Goal: Task Accomplishment & Management: Manage account settings

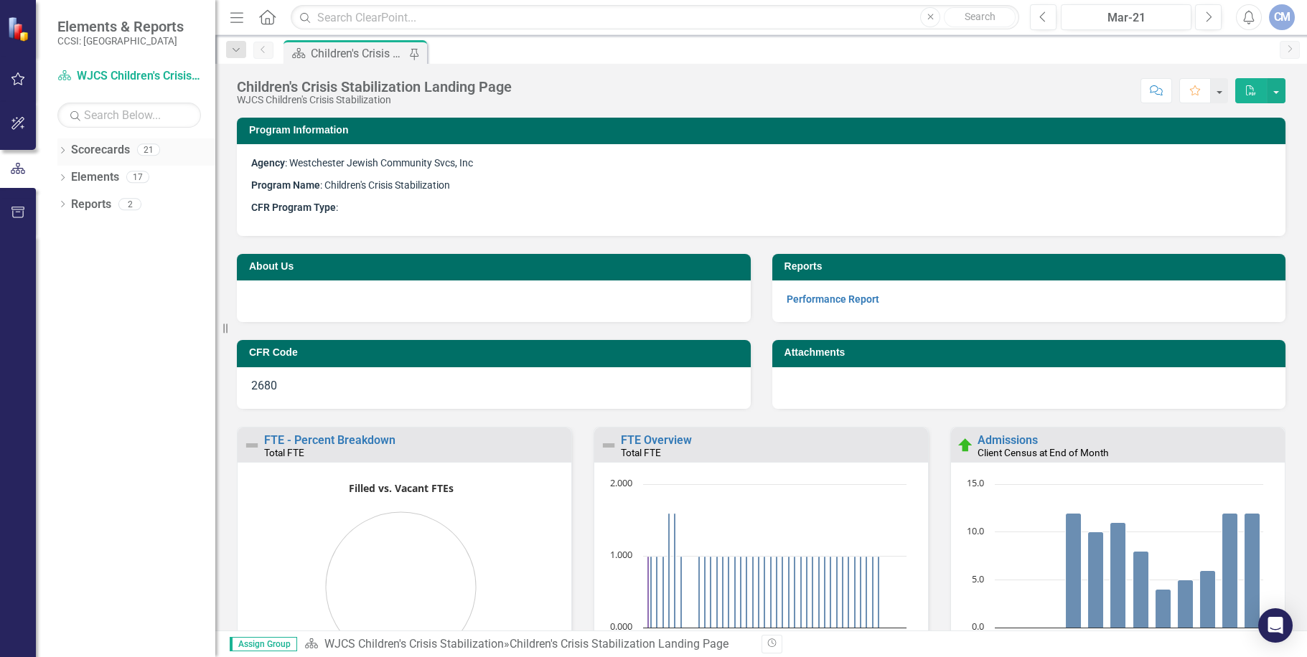
click at [62, 149] on icon "Dropdown" at bounding box center [62, 152] width 10 height 8
click at [113, 177] on link "Westchester Jewish Community Svcs, Inc" at bounding box center [136, 177] width 158 height 17
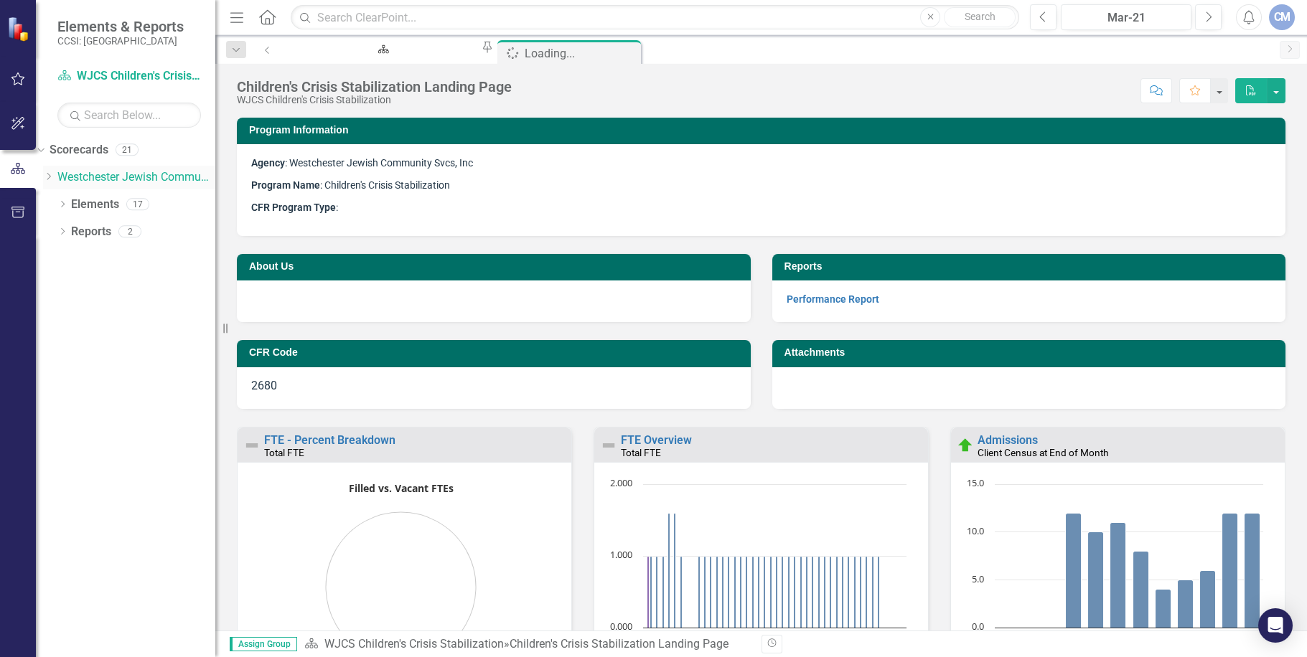
click at [54, 177] on icon "Dropdown" at bounding box center [48, 176] width 11 height 9
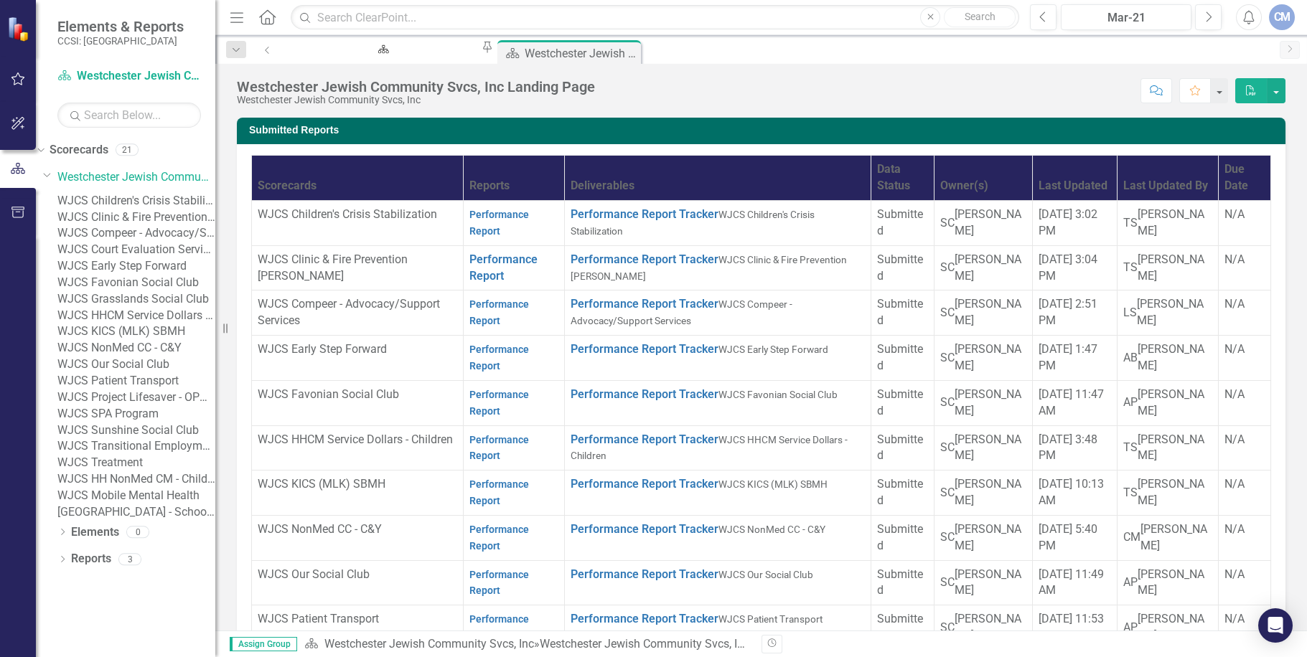
scroll to position [132, 0]
click at [158, 504] on link "WJCS Mobile Mental Health" at bounding box center [136, 496] width 158 height 17
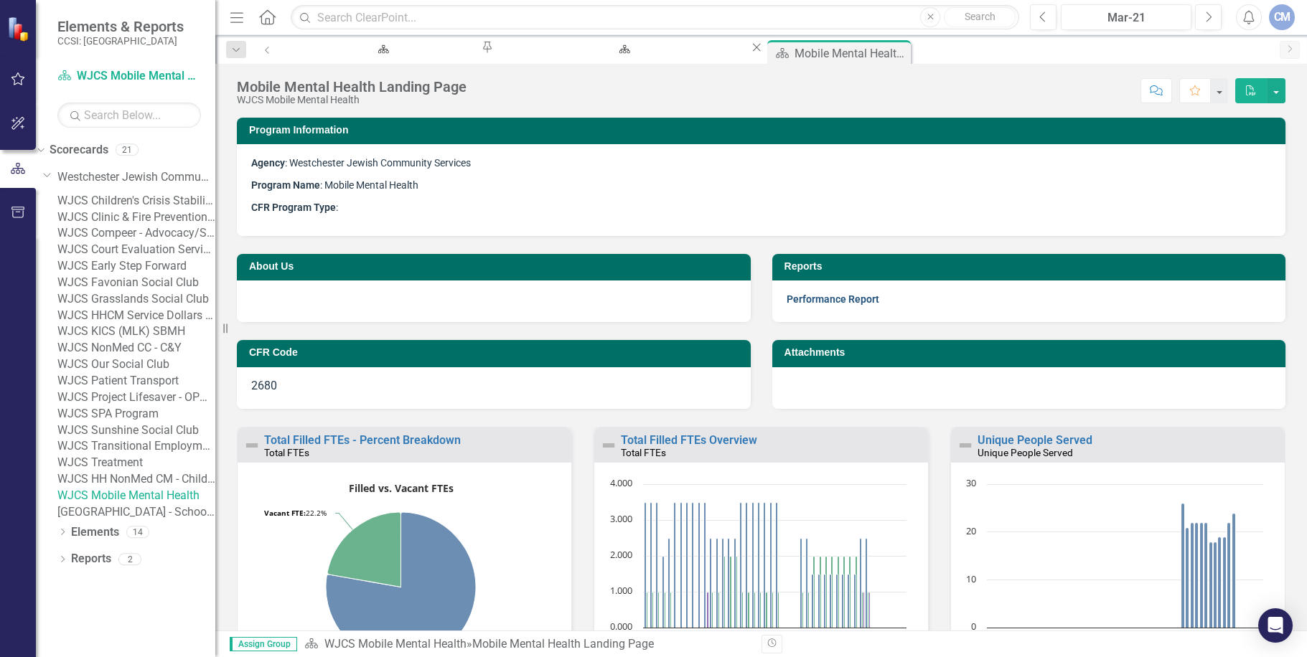
drag, startPoint x: 842, startPoint y: 296, endPoint x: 409, endPoint y: 353, distance: 437.2
click at [842, 296] on link "Performance Report" at bounding box center [832, 298] width 93 height 11
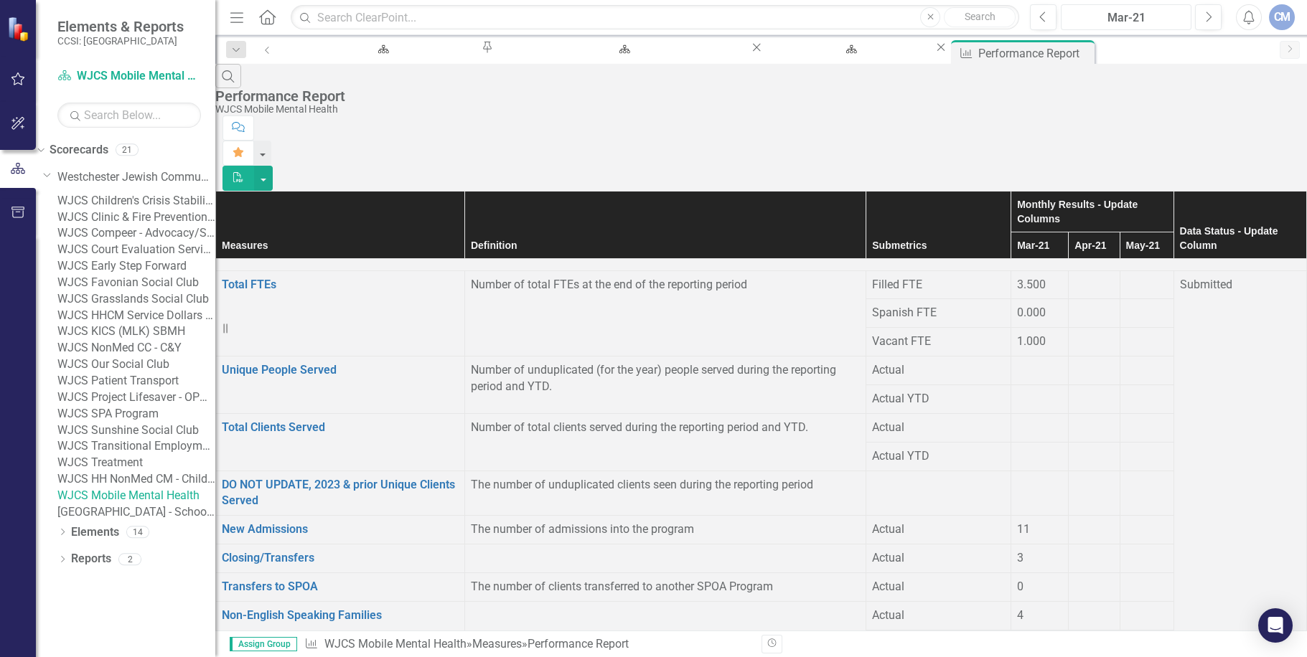
drag, startPoint x: 1152, startPoint y: 11, endPoint x: 1072, endPoint y: 22, distance: 81.2
click at [1072, 22] on div "Mar-21" at bounding box center [1126, 17] width 121 height 17
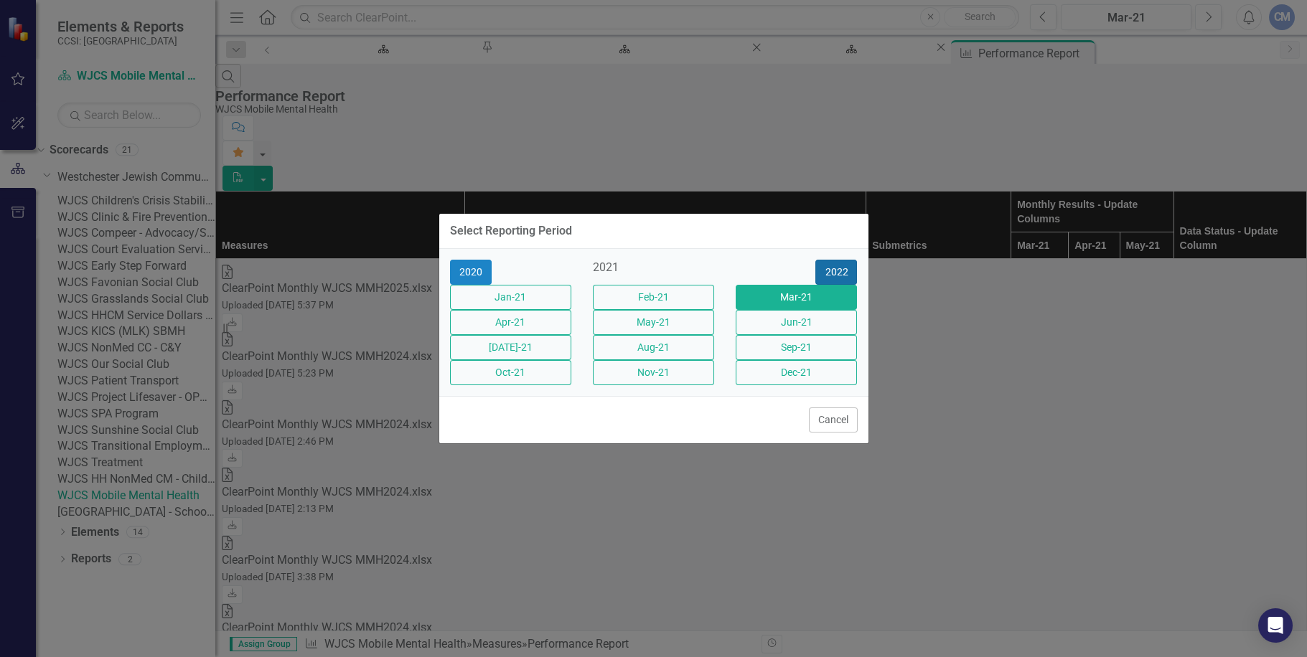
click at [842, 260] on button "2022" at bounding box center [836, 272] width 42 height 25
click at [840, 260] on button "2023" at bounding box center [836, 272] width 42 height 25
click at [840, 260] on button "2024" at bounding box center [836, 272] width 42 height 25
click at [840, 260] on button "2025" at bounding box center [836, 272] width 42 height 25
click at [651, 314] on button "May-25" at bounding box center [653, 322] width 121 height 25
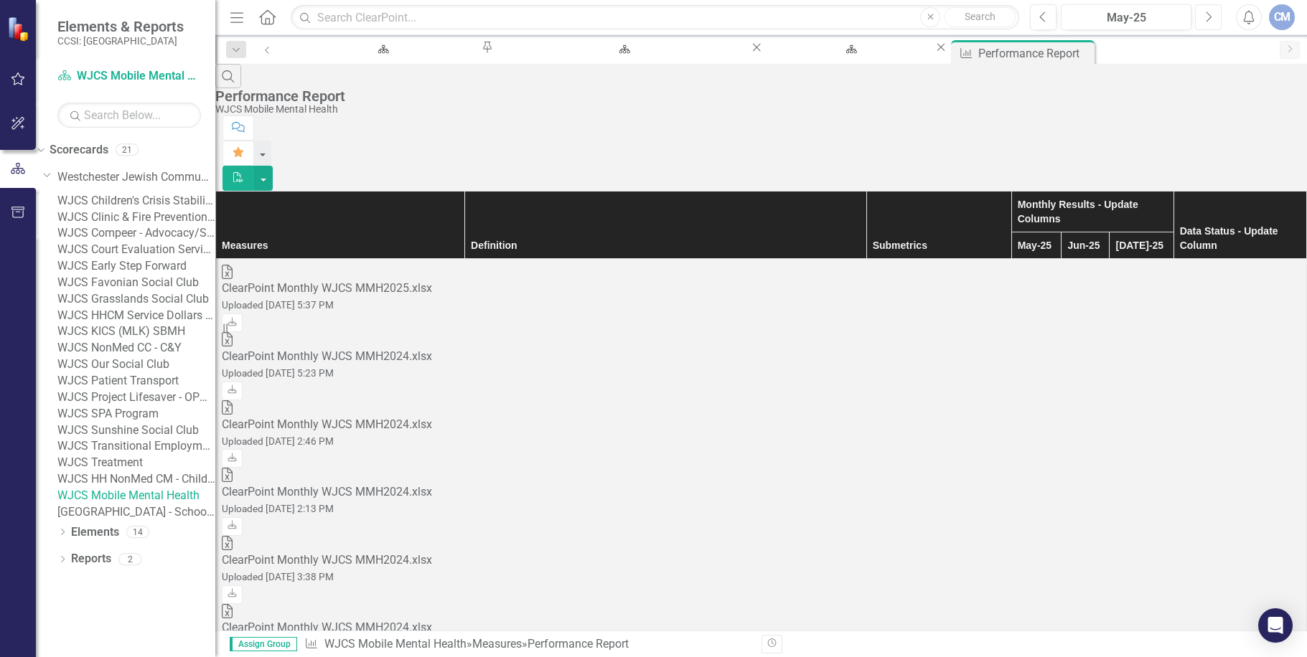
click at [1213, 14] on button "Next" at bounding box center [1208, 17] width 27 height 26
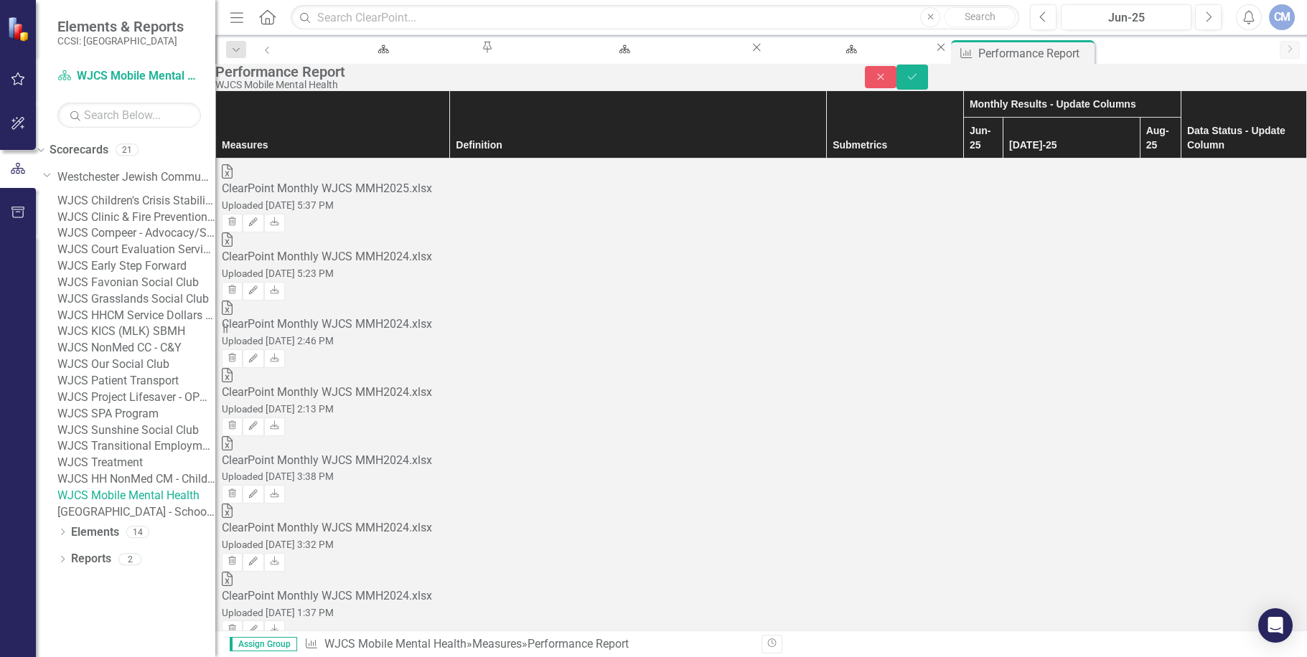
type input "2.5"
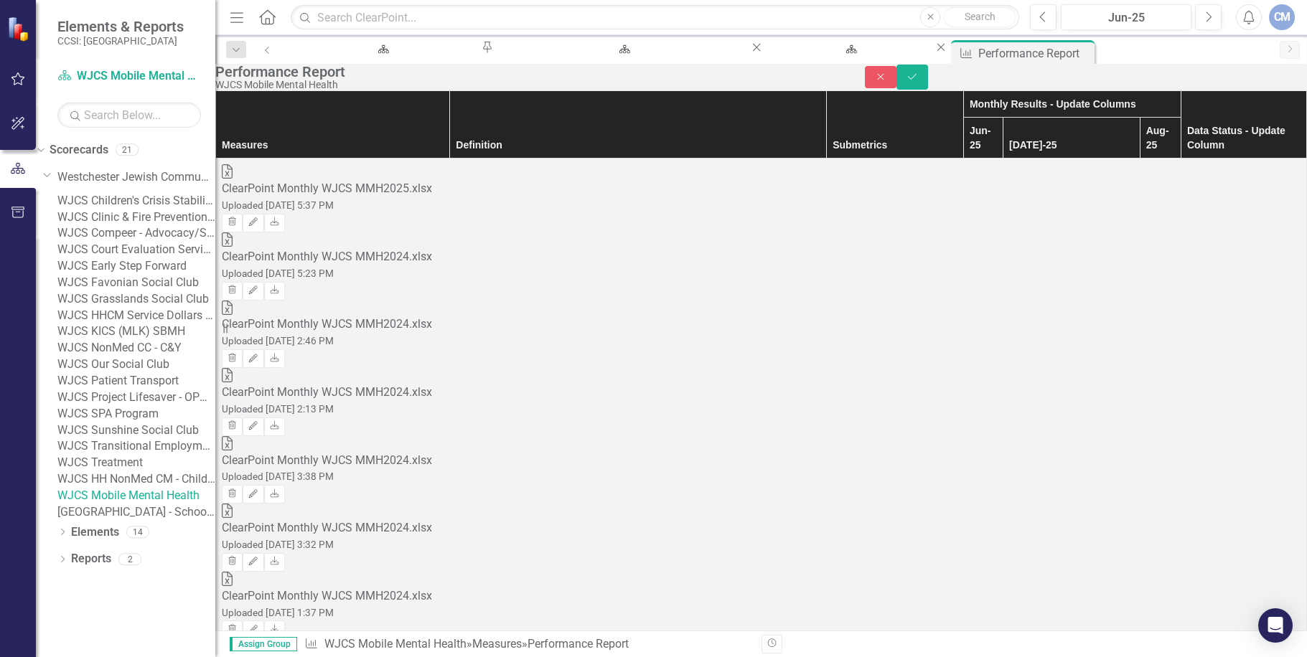
type input "1"
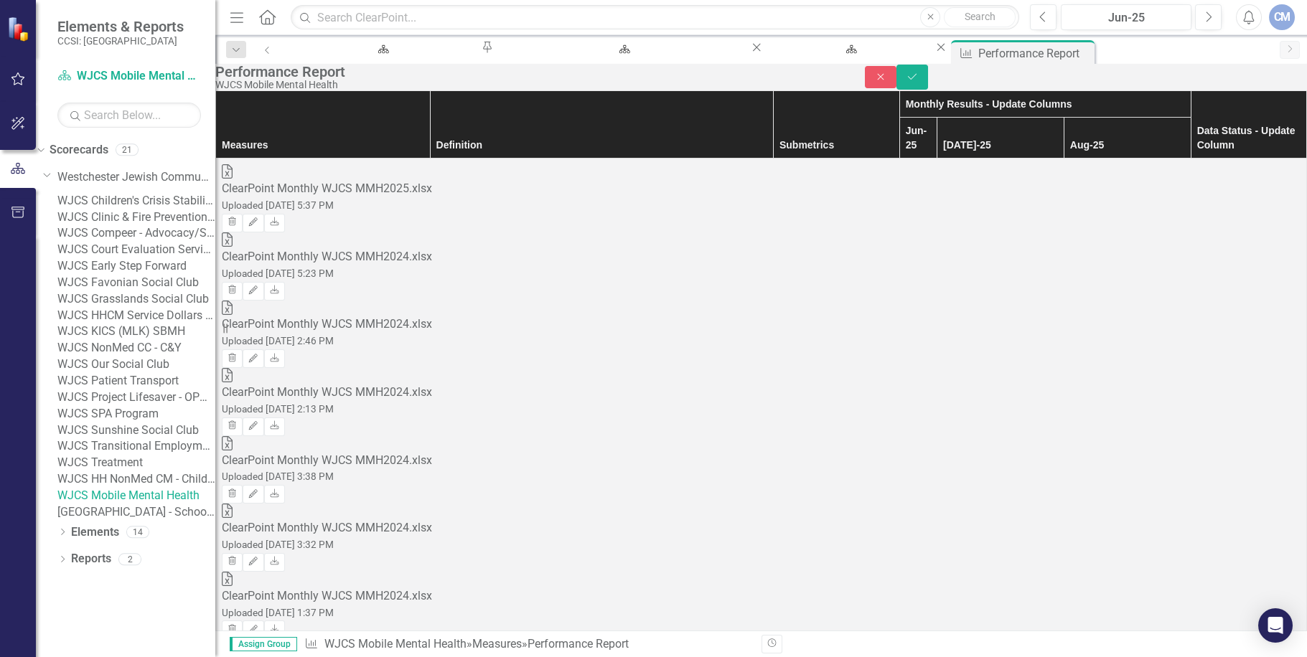
type input "2.5"
type input "1"
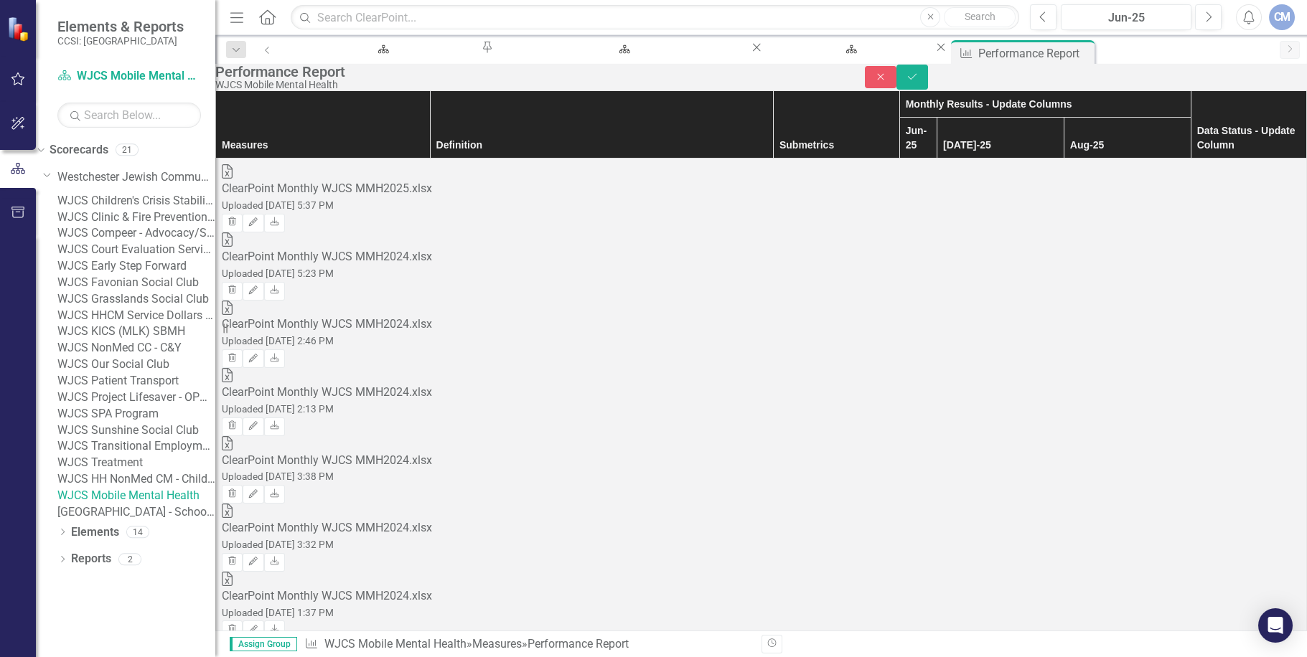
type input "1"
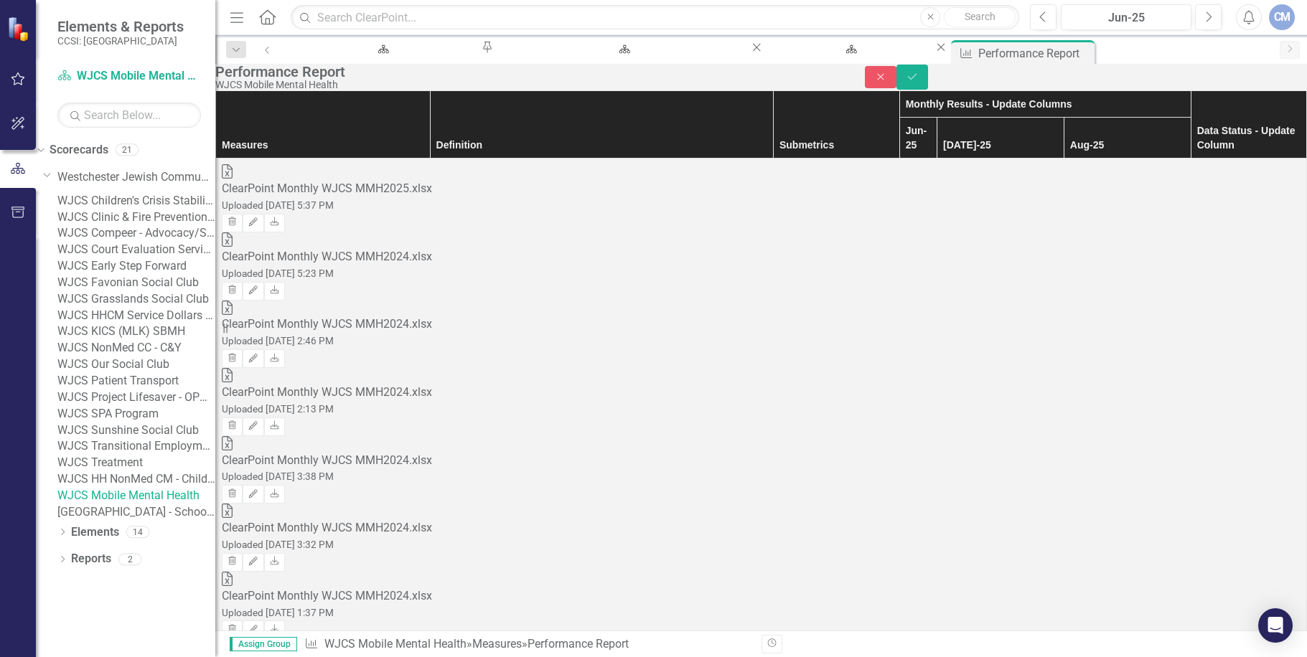
type input "11"
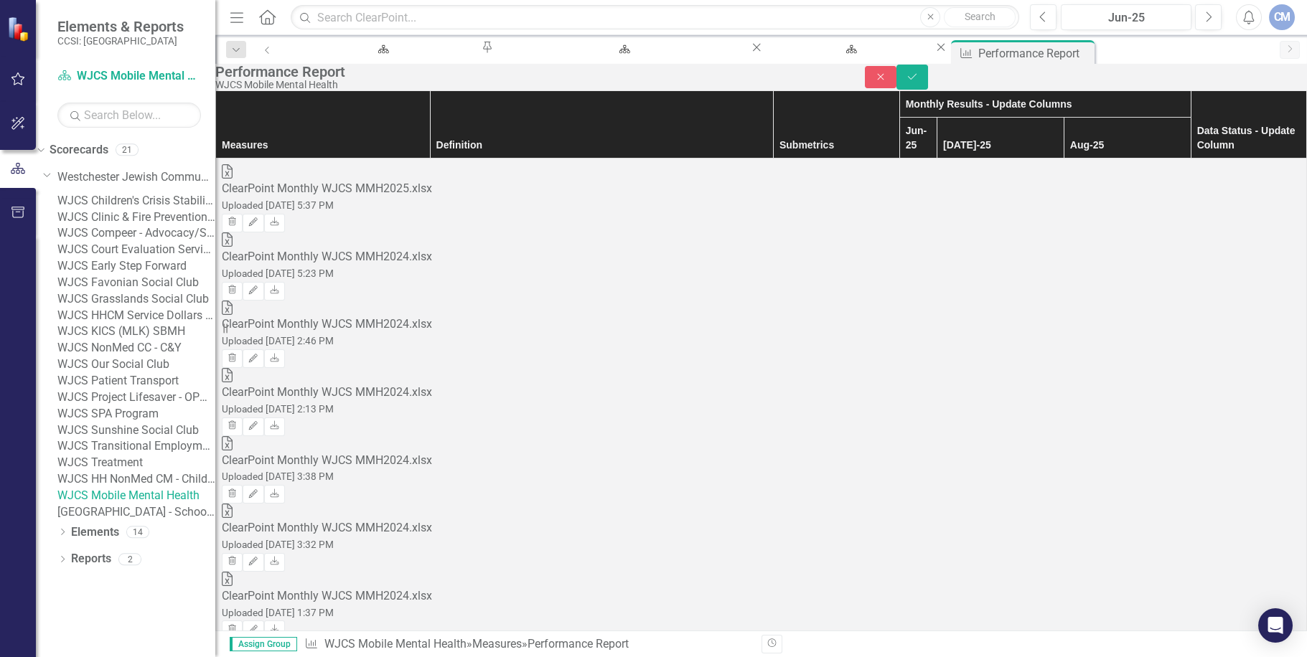
type input "4"
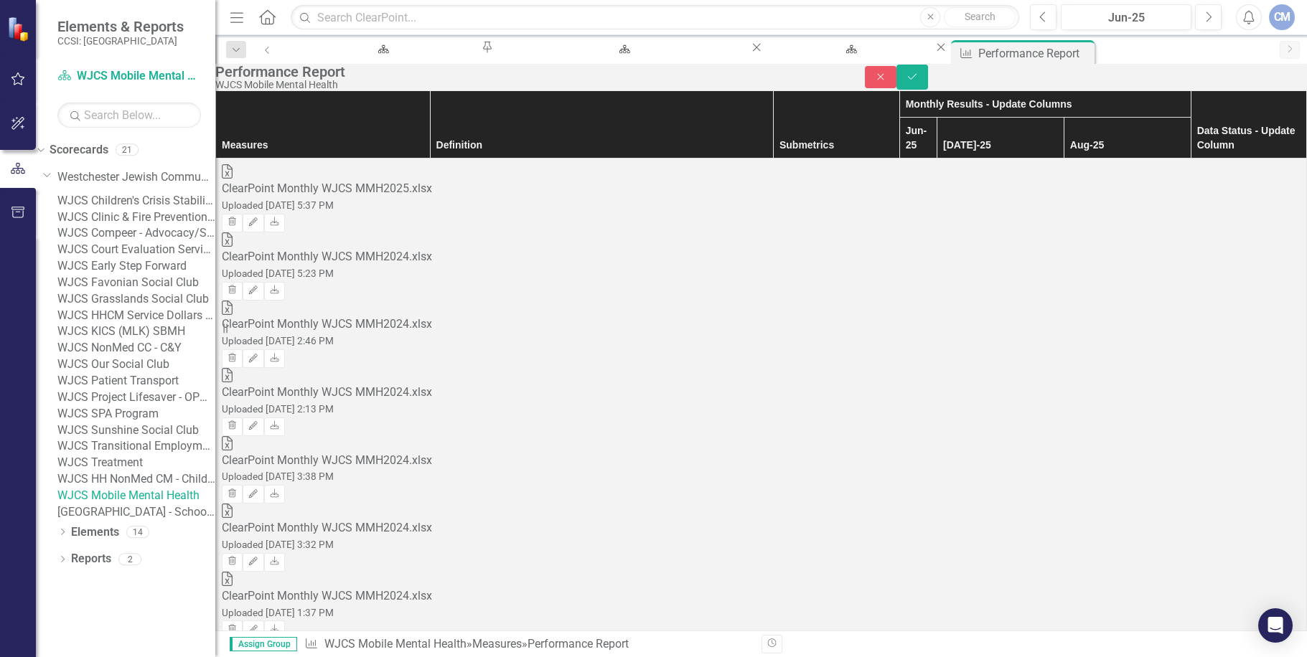
type input "1"
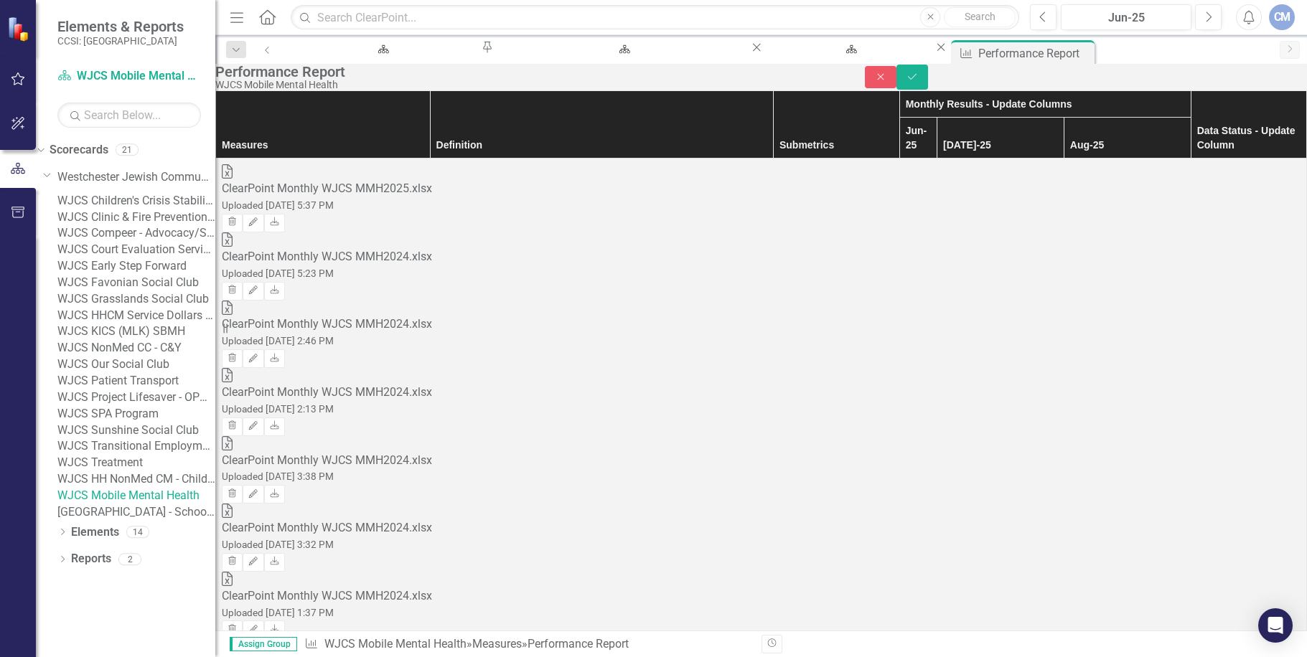
type input "2"
type input "1"
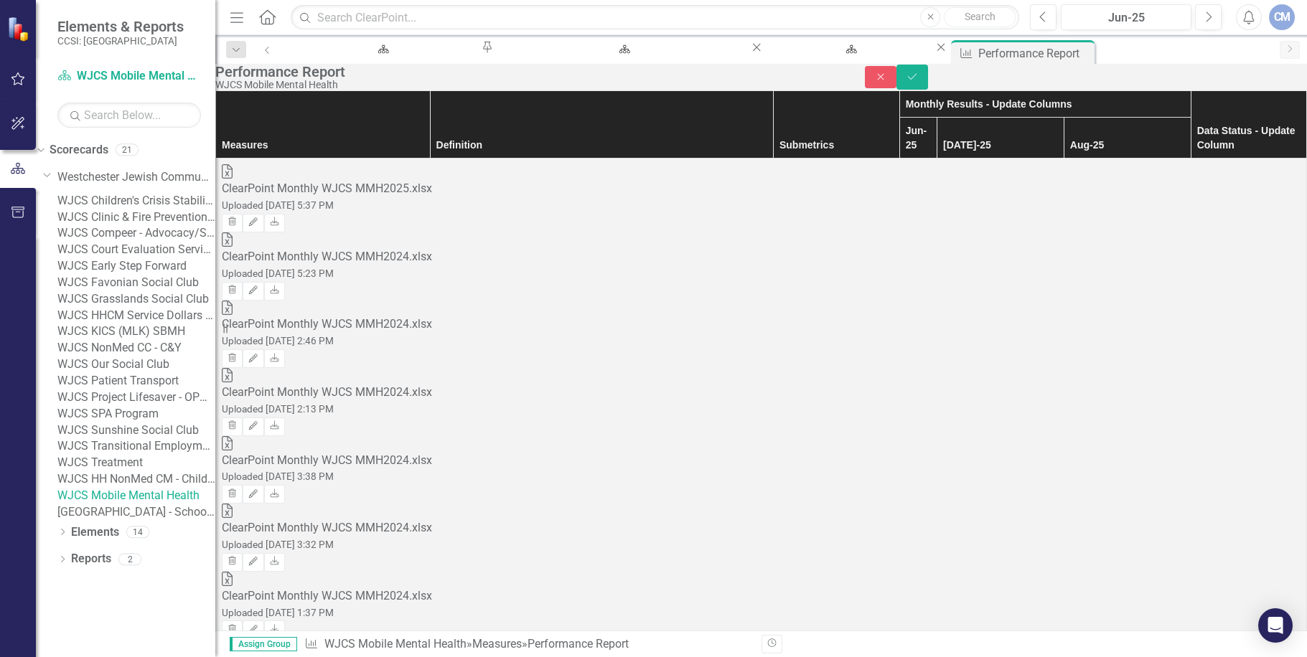
type input "0"
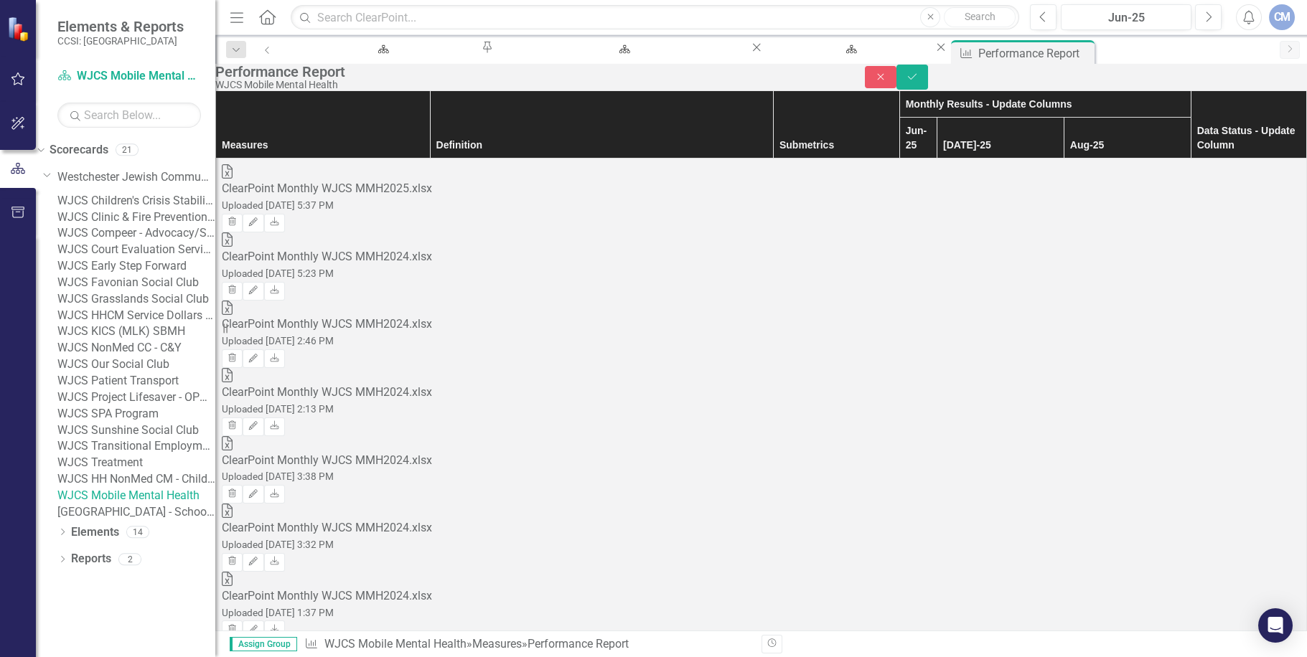
type input "0"
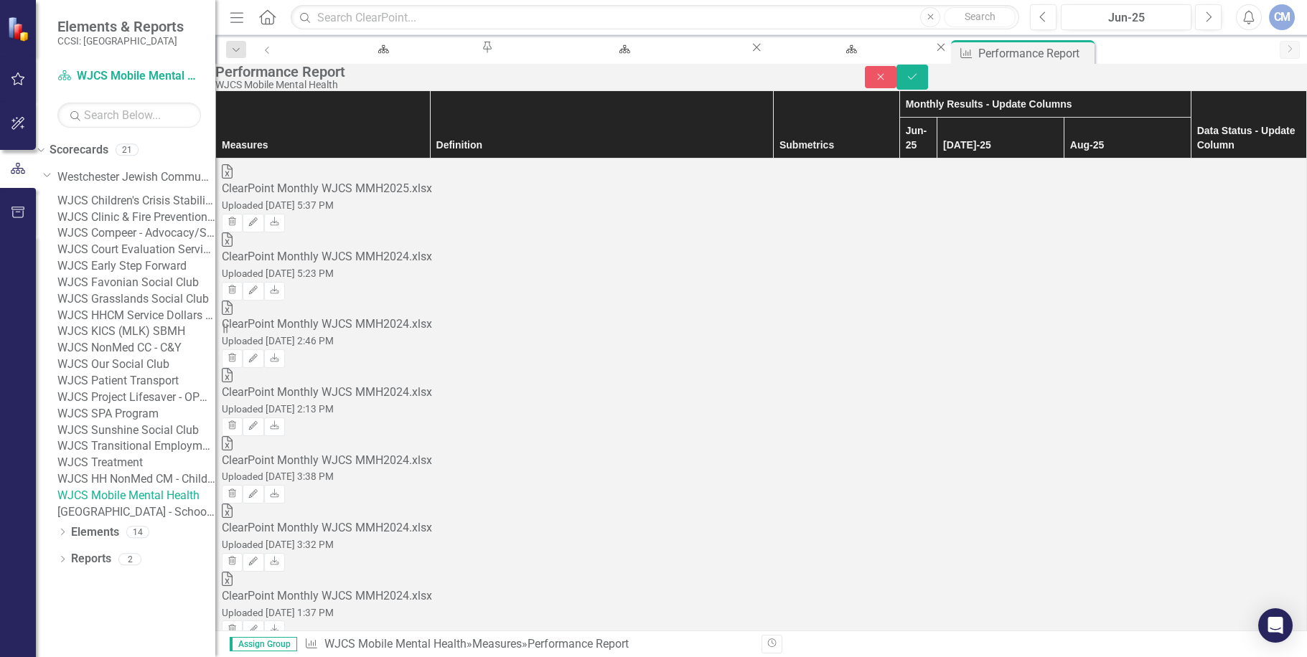
type input "1"
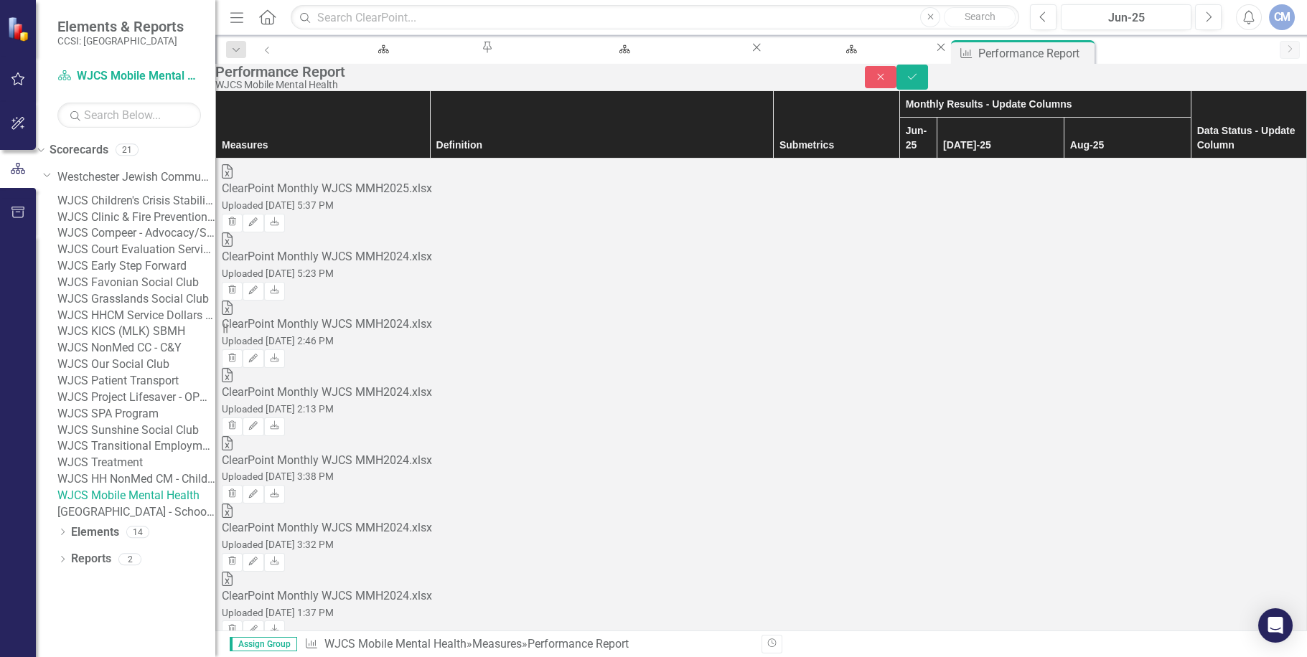
type input "1"
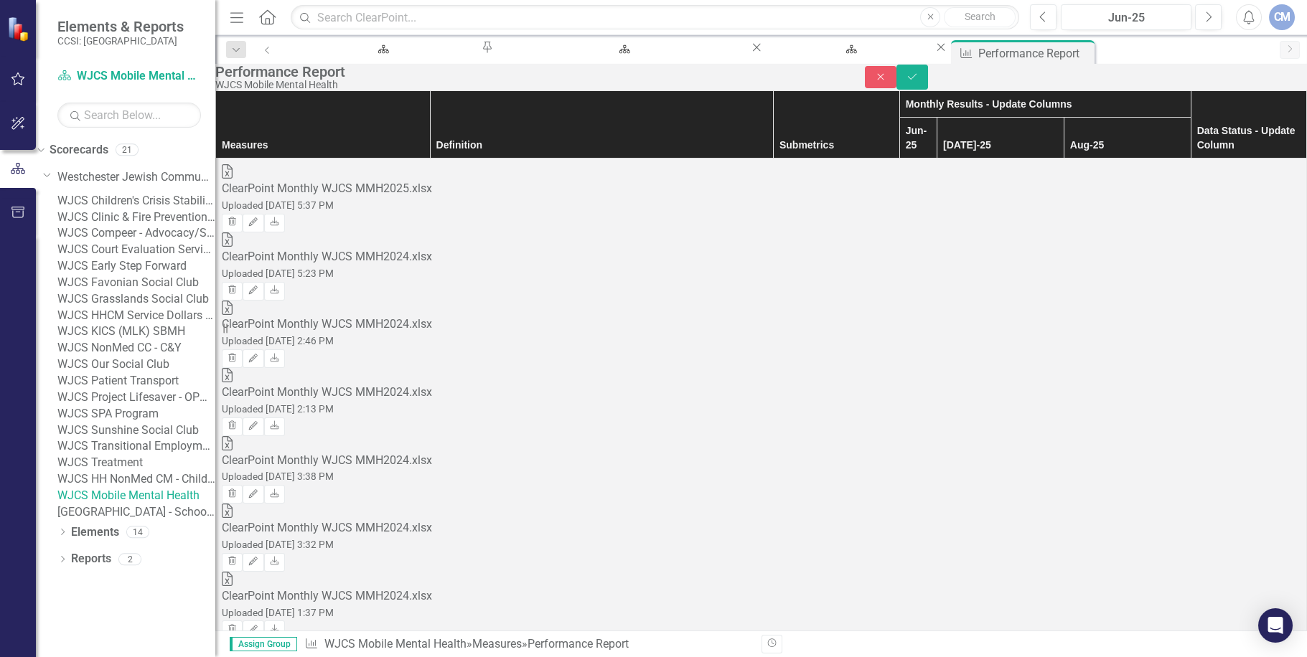
type input "1"
type input "0"
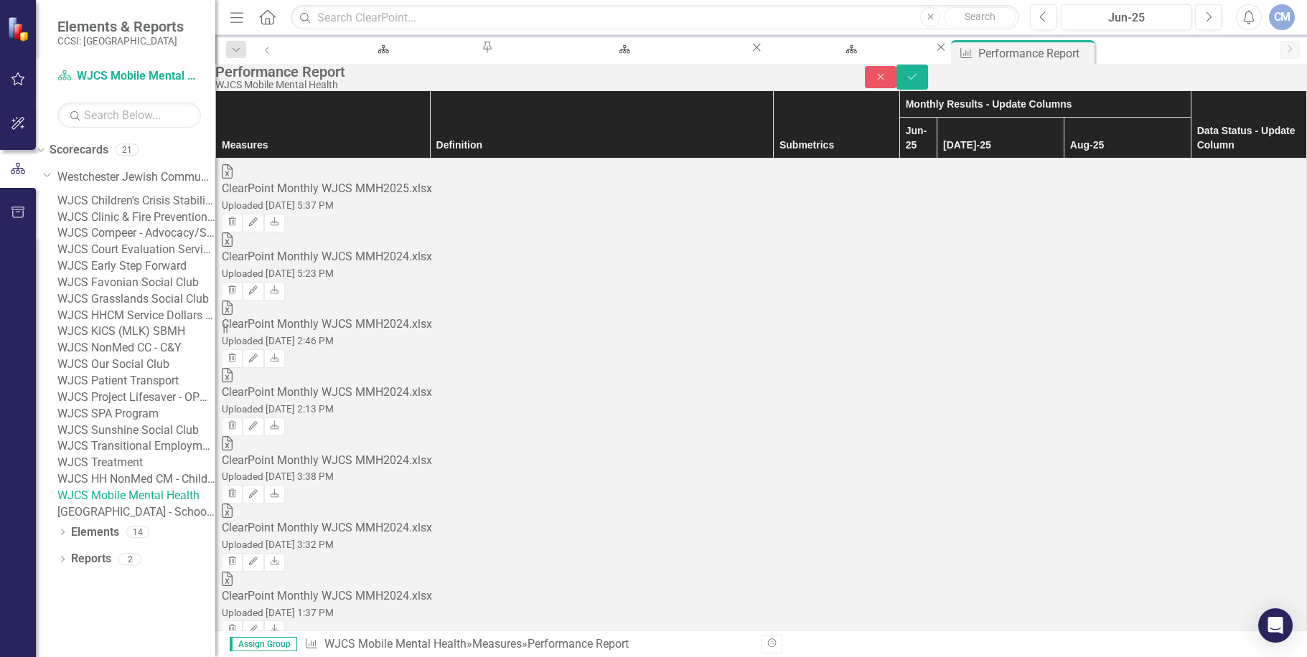
type input "1"
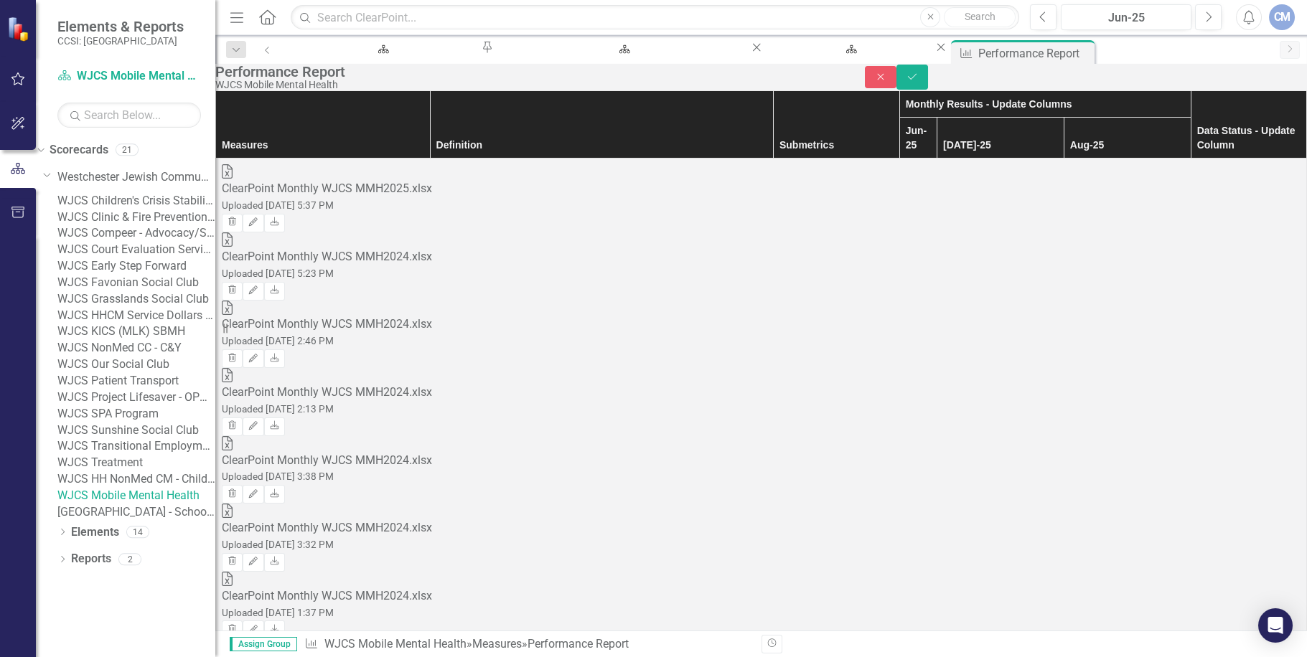
type input "0"
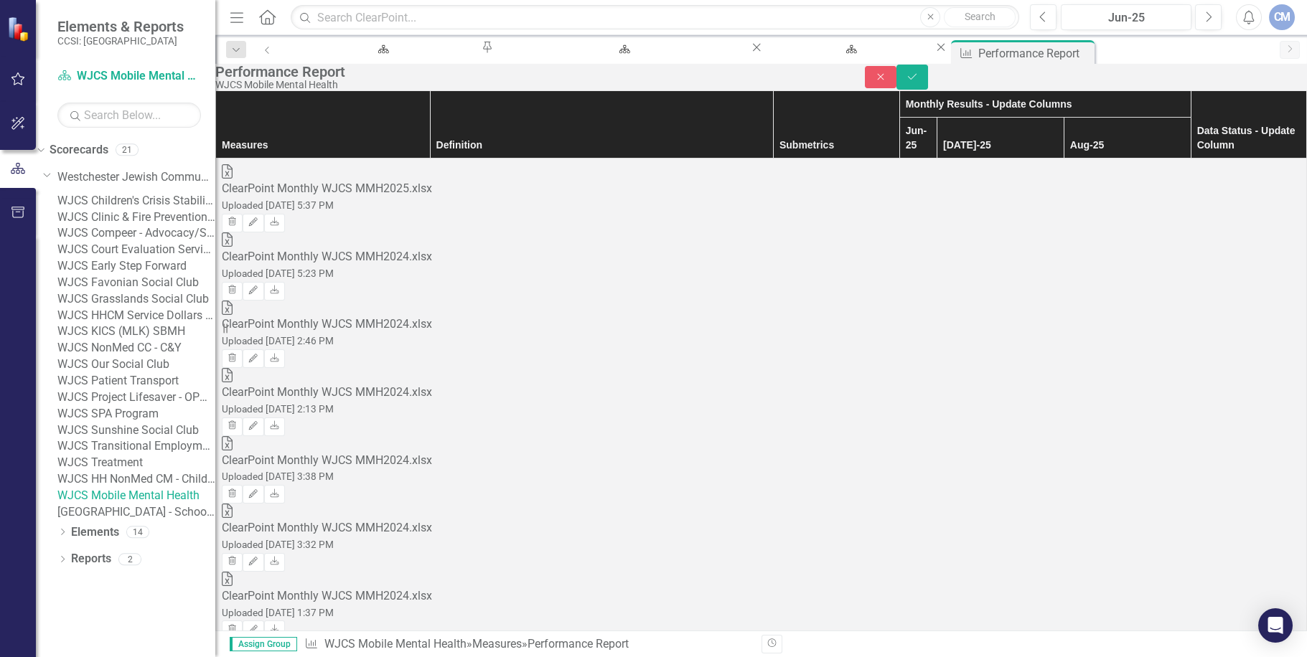
type input "0"
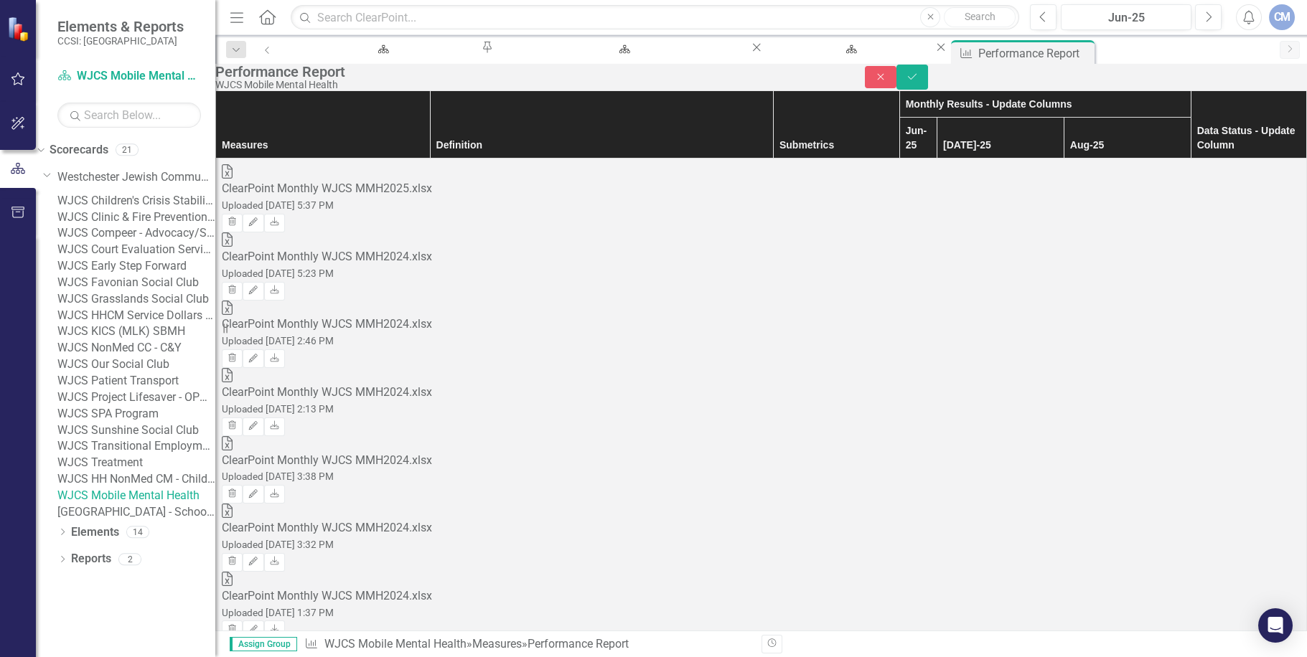
type input "0"
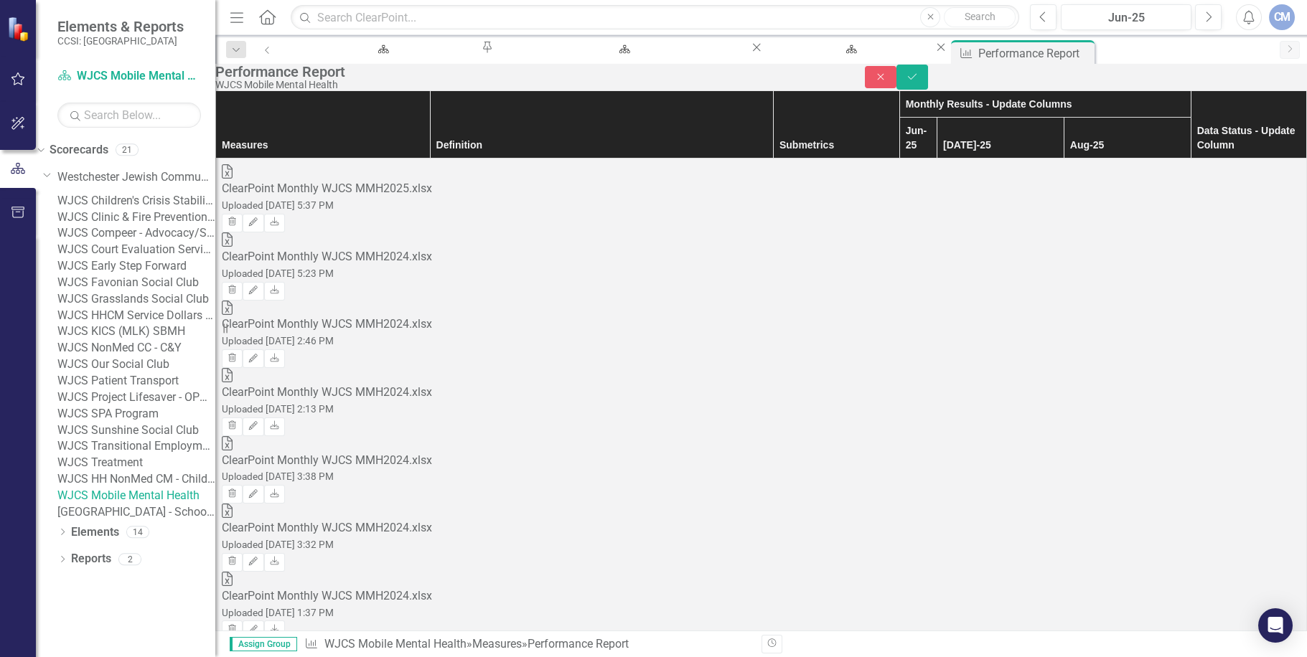
type input "0"
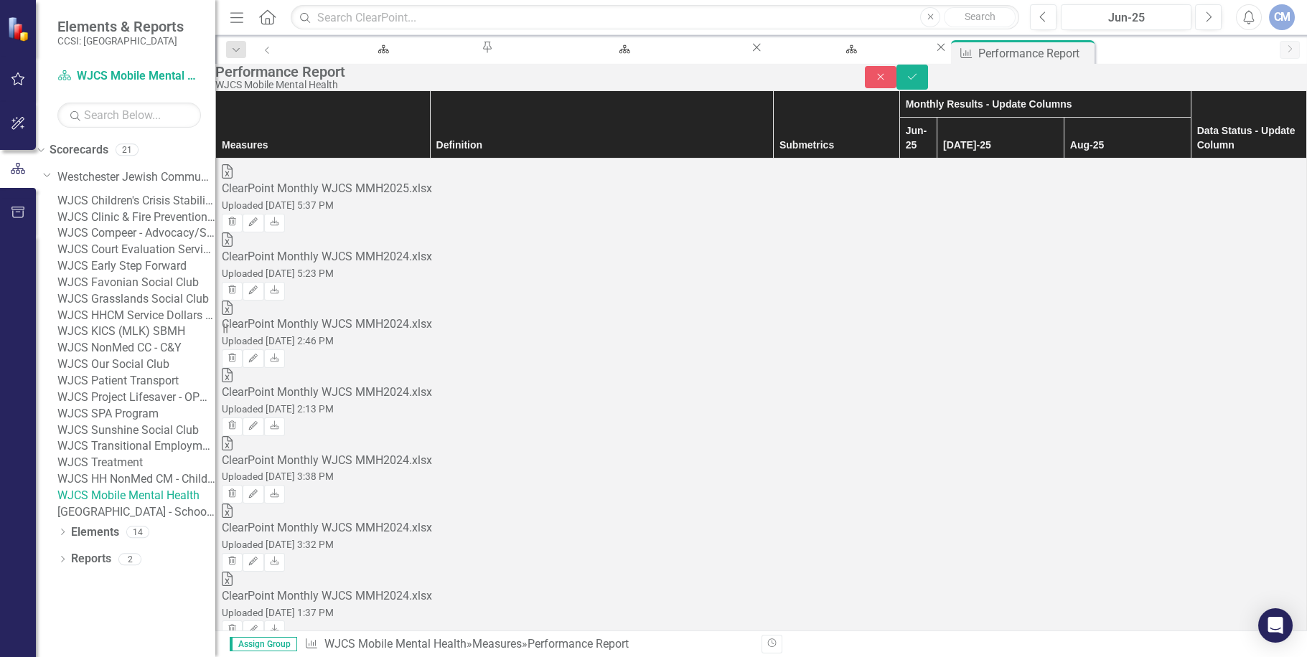
scroll to position [2013, 0]
type input "0"
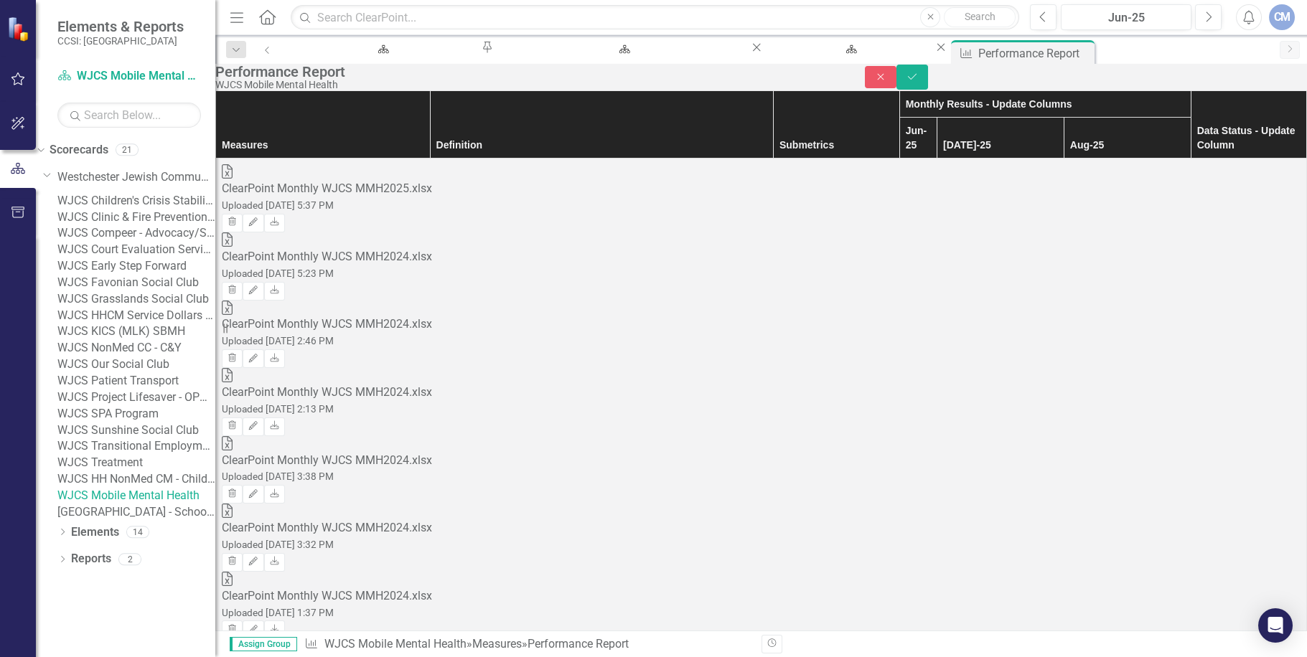
type input "0"
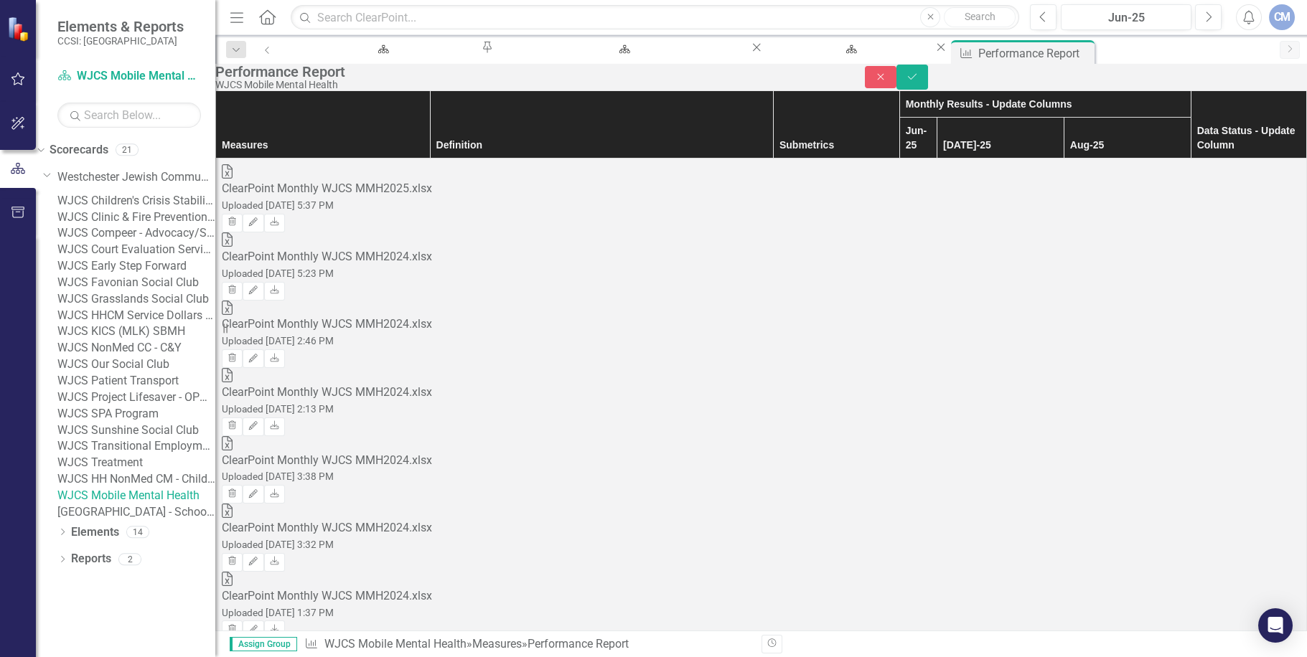
type input "0"
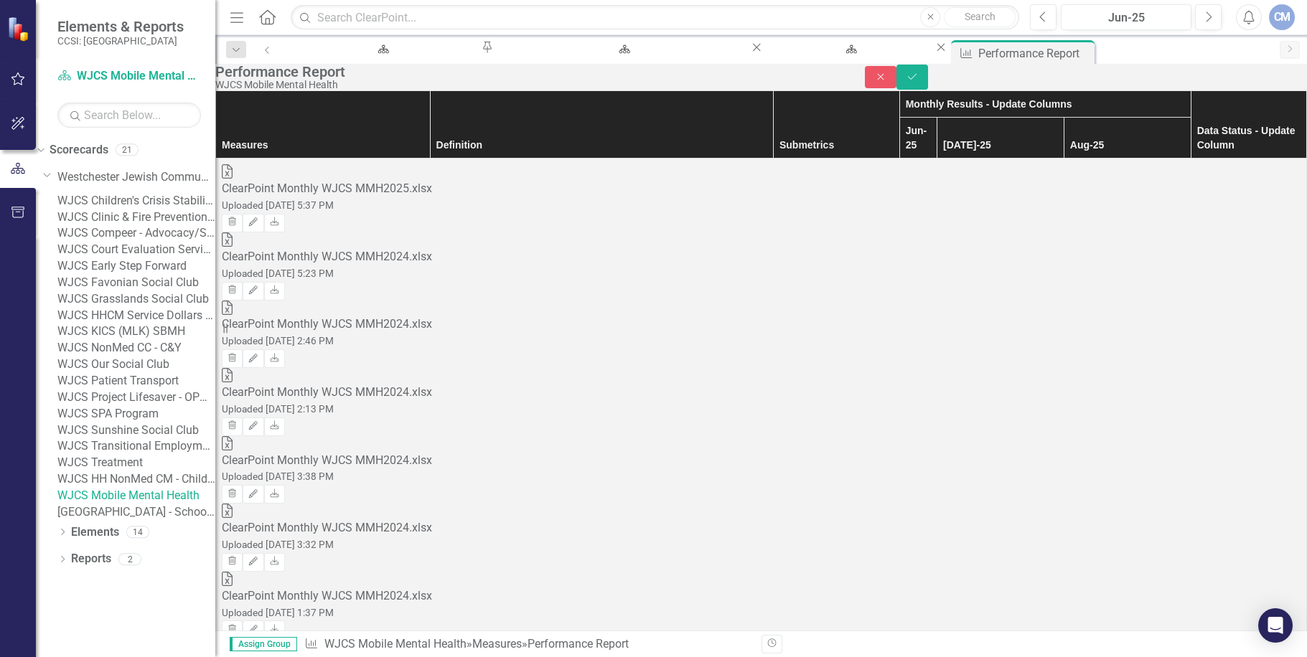
type input "0"
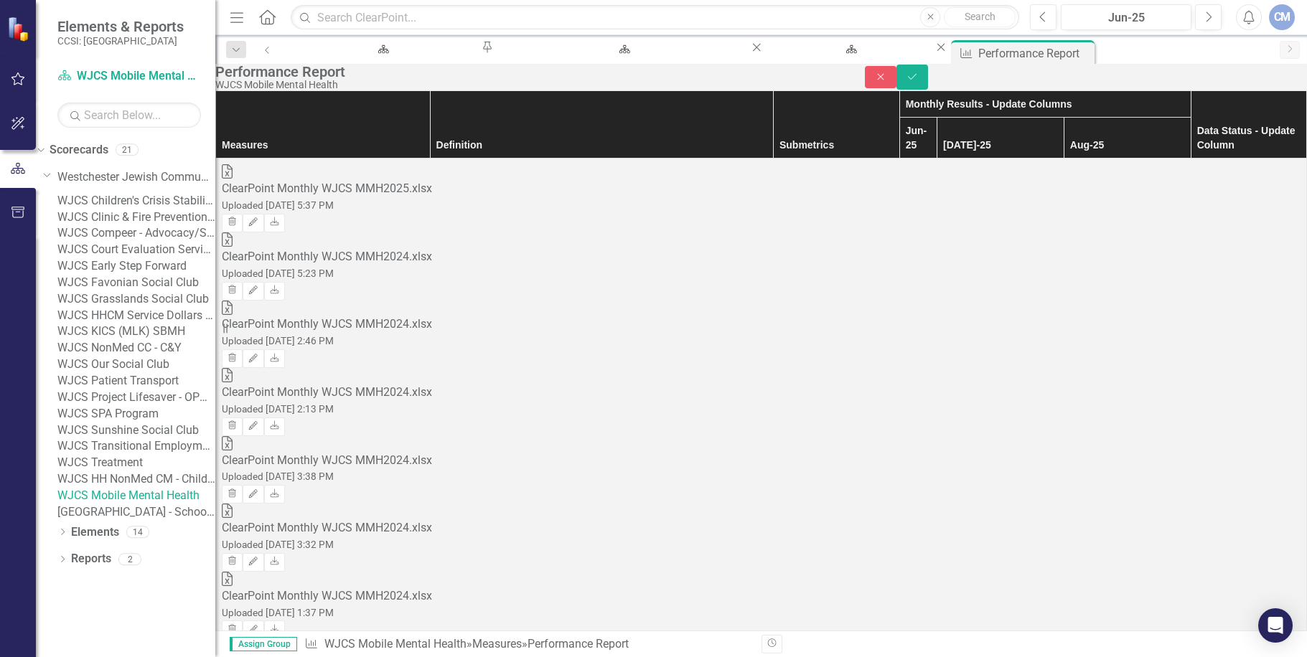
type input "0"
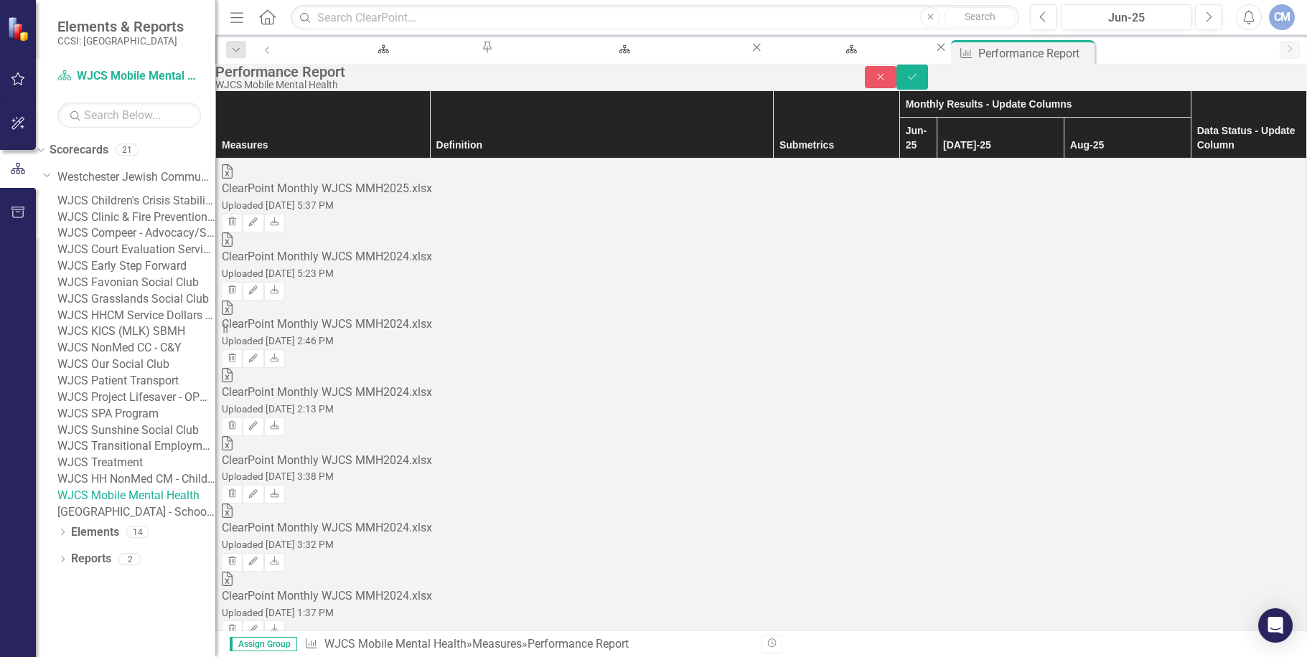
type input "1"
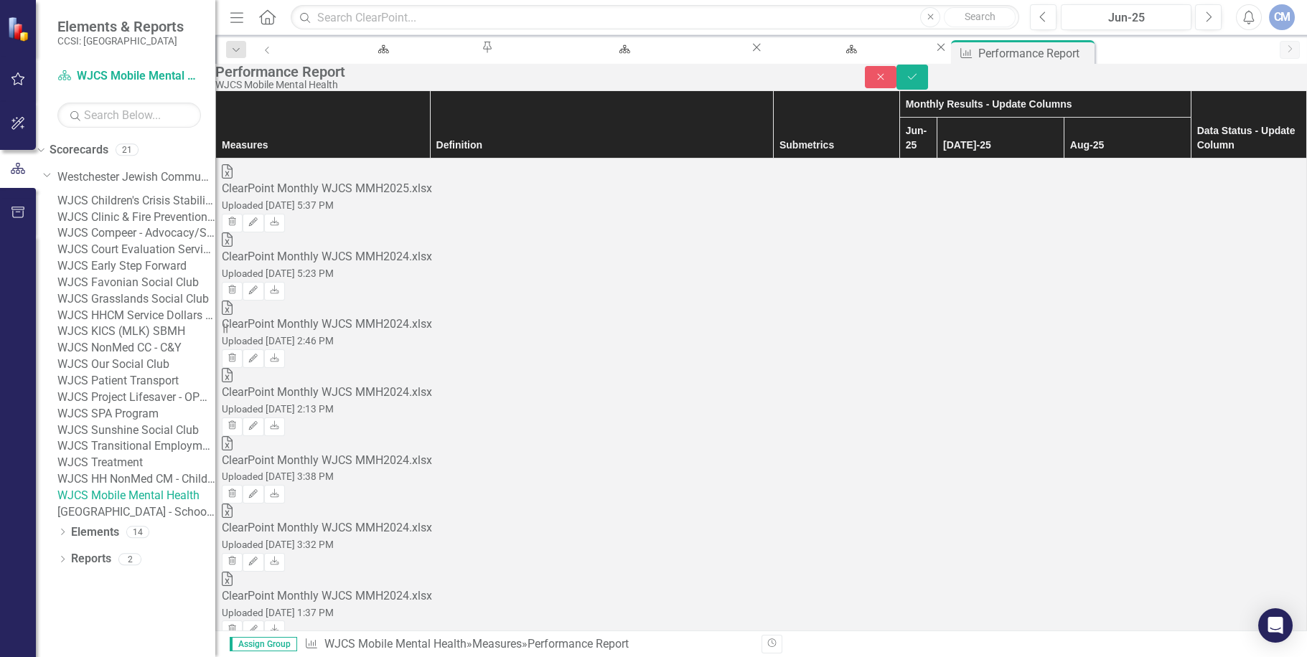
type input "yes"
type input "no"
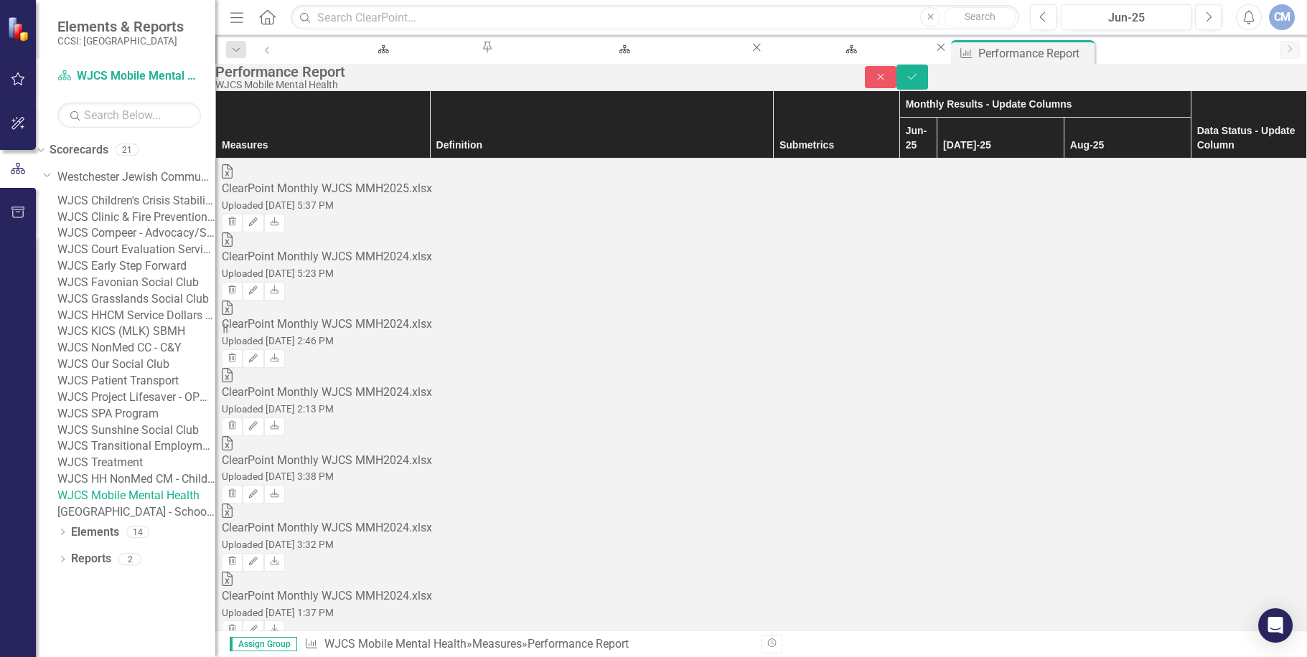
scroll to position [1539, 0]
drag, startPoint x: 1231, startPoint y: 300, endPoint x: 1171, endPoint y: 275, distance: 64.6
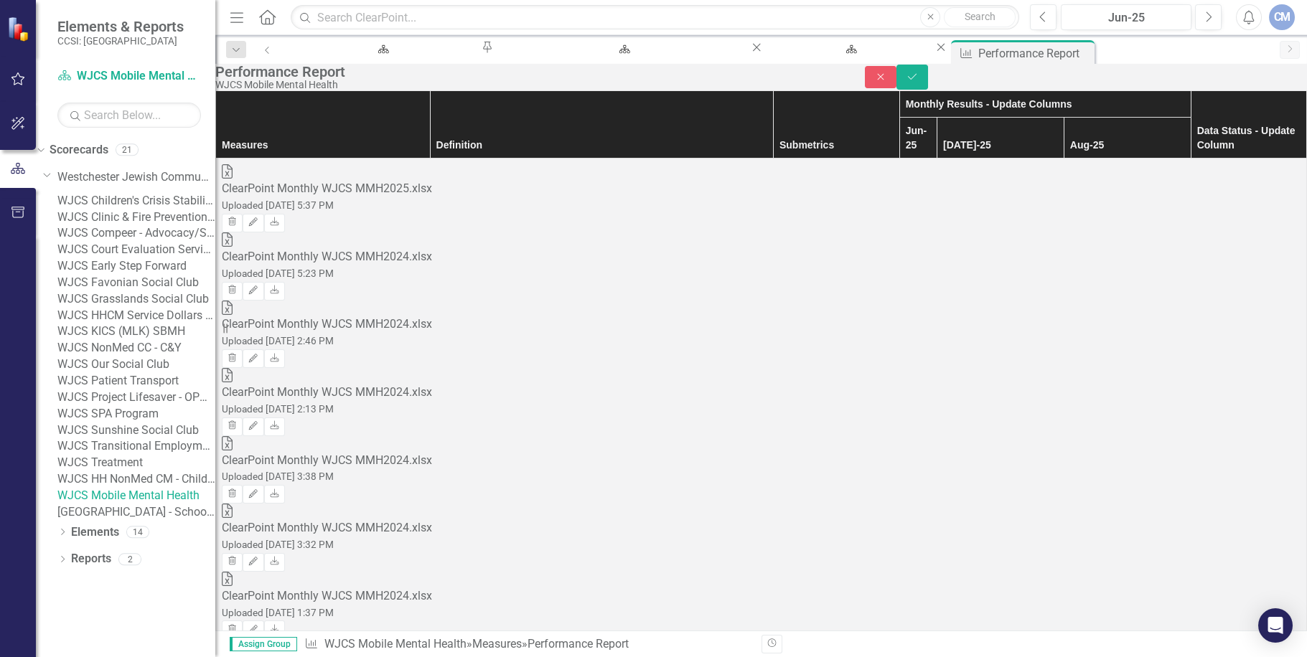
drag, startPoint x: 1169, startPoint y: 282, endPoint x: 1154, endPoint y: 288, distance: 16.4
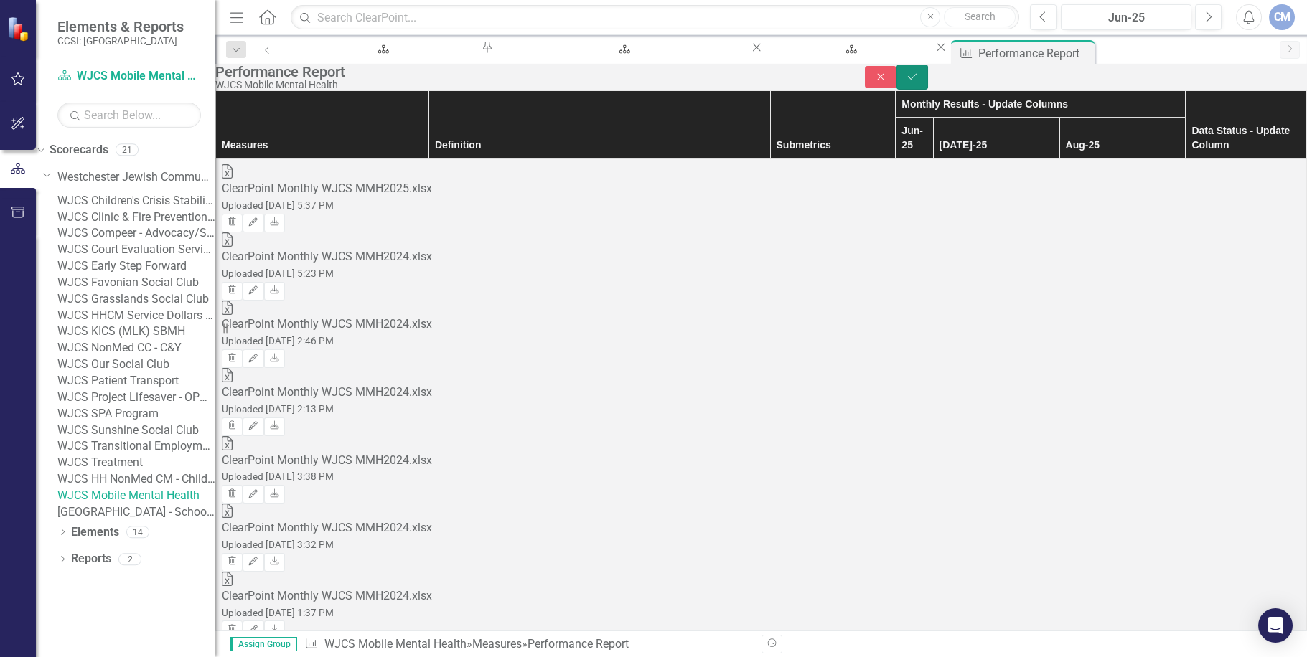
click at [928, 80] on button "Save" at bounding box center [912, 77] width 32 height 25
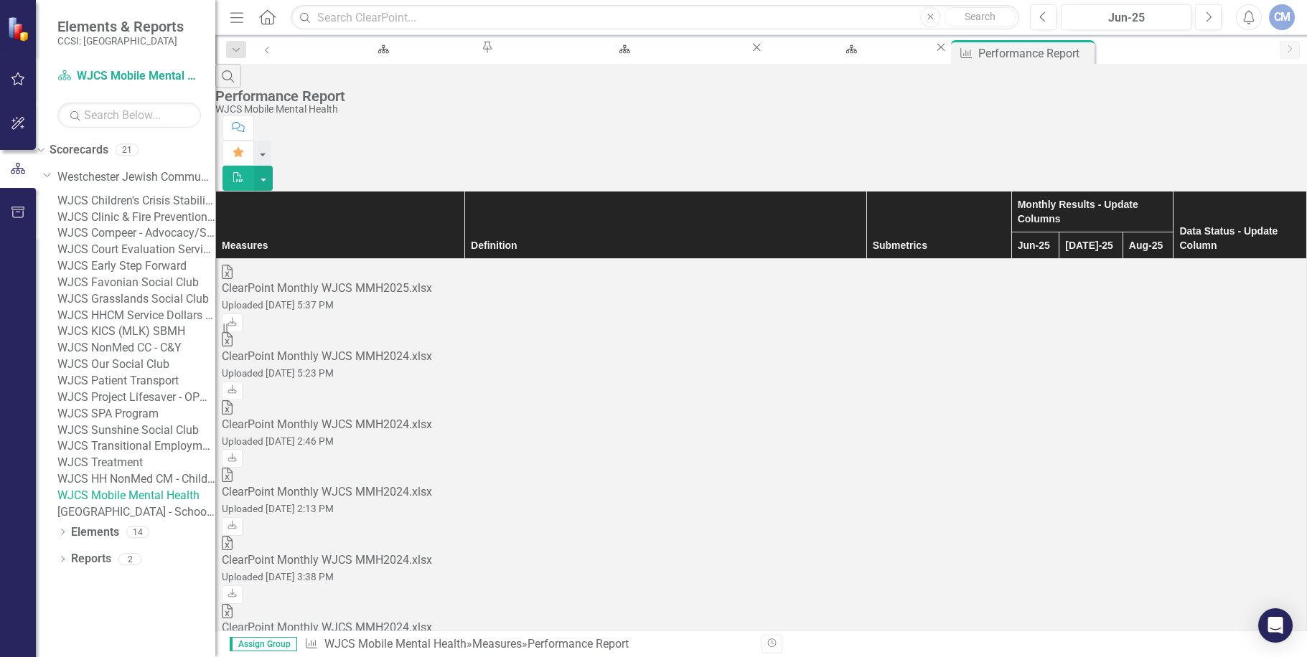
scroll to position [1379, 0]
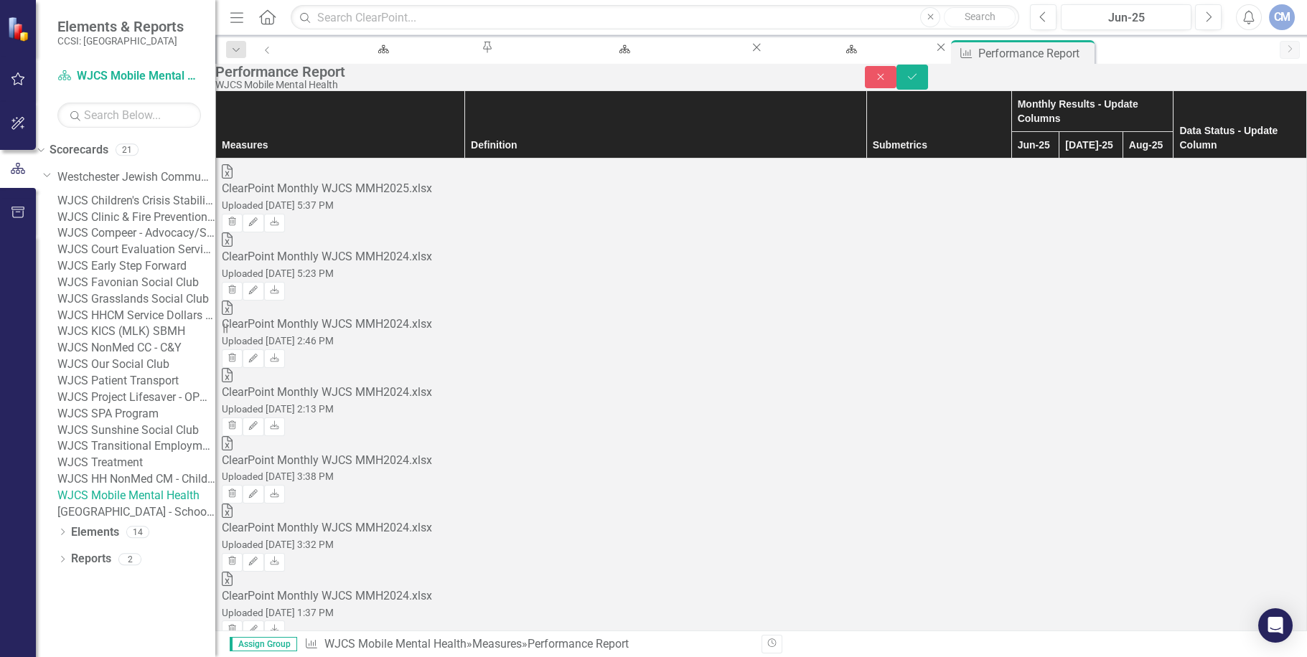
drag, startPoint x: 583, startPoint y: 347, endPoint x: 596, endPoint y: 380, distance: 34.5
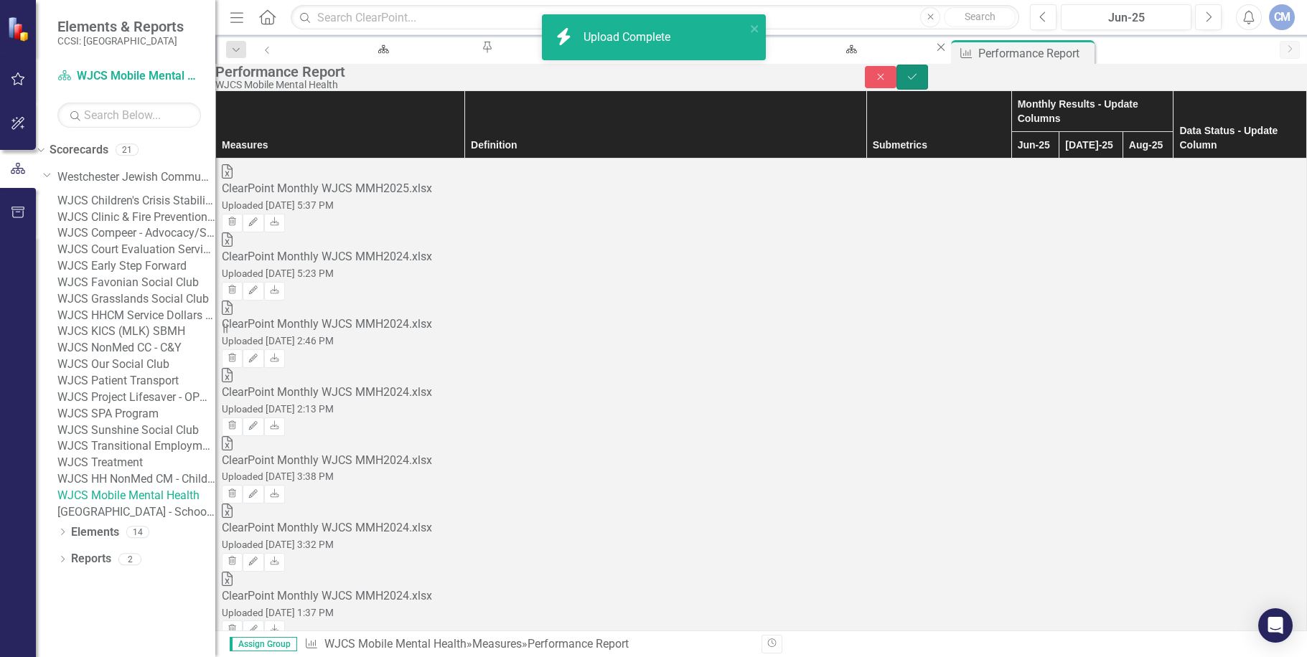
click at [919, 80] on icon "Save" at bounding box center [912, 77] width 13 height 10
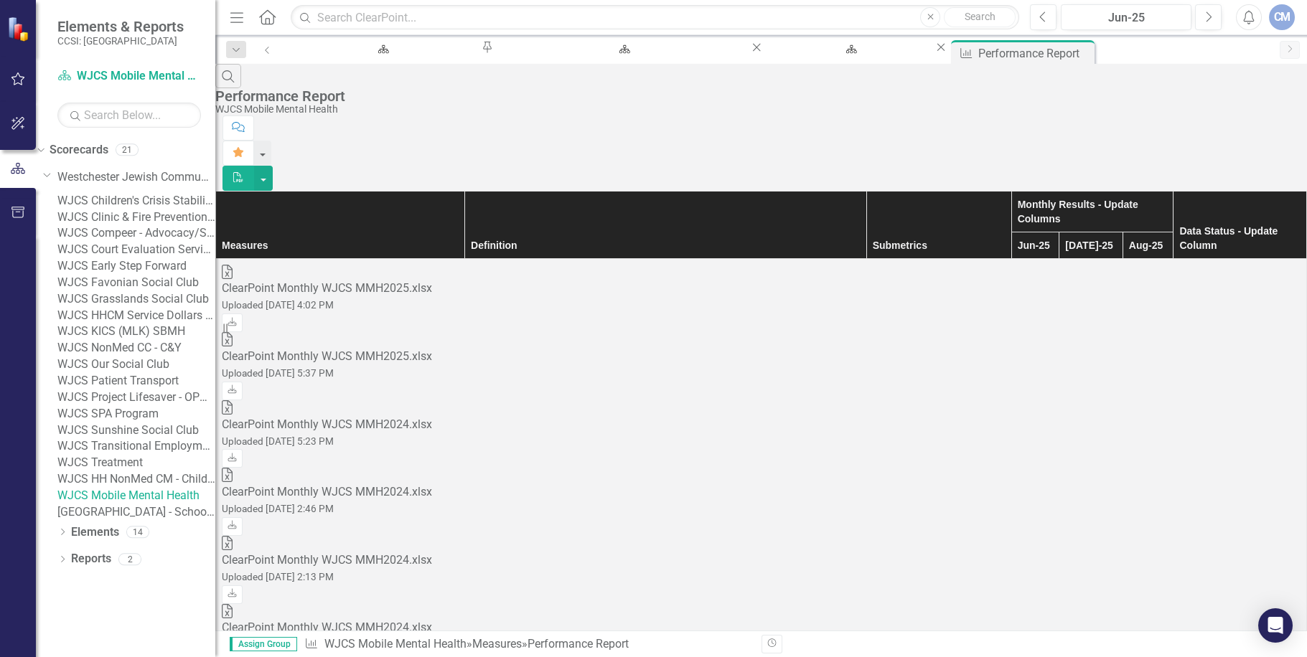
click at [160, 308] on link "WJCS HHCM Service Dollars - Children" at bounding box center [136, 316] width 158 height 17
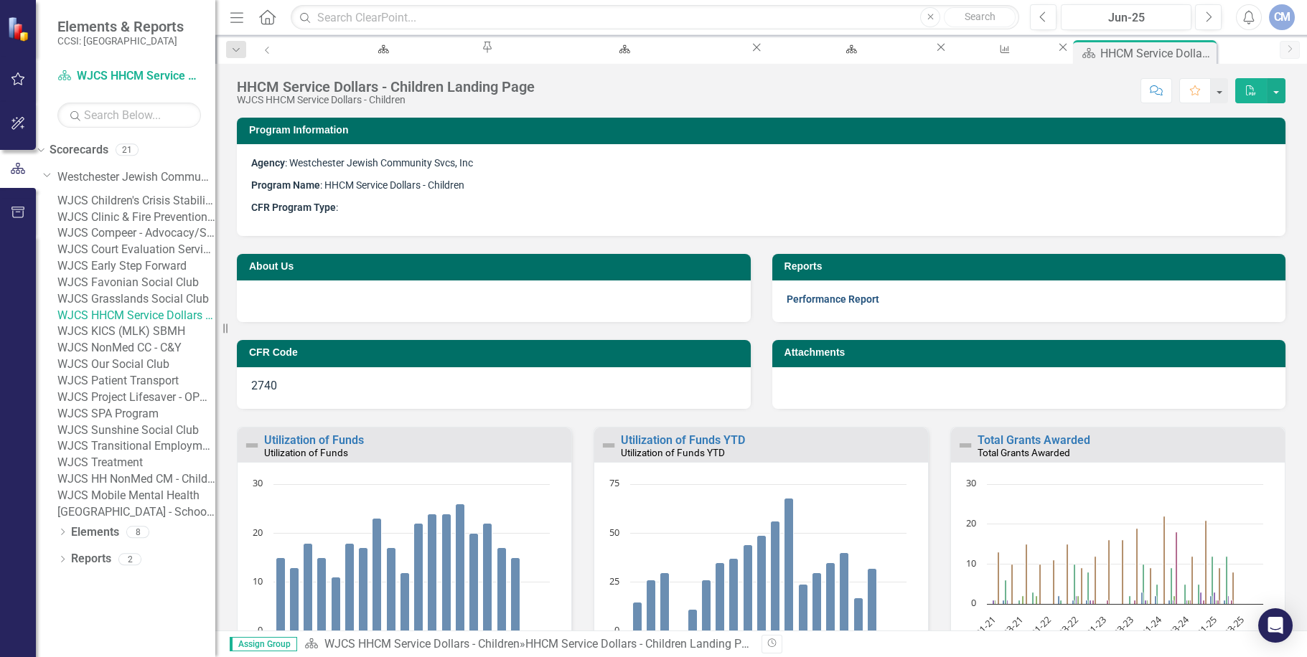
click at [858, 299] on link "Performance Report" at bounding box center [832, 298] width 93 height 11
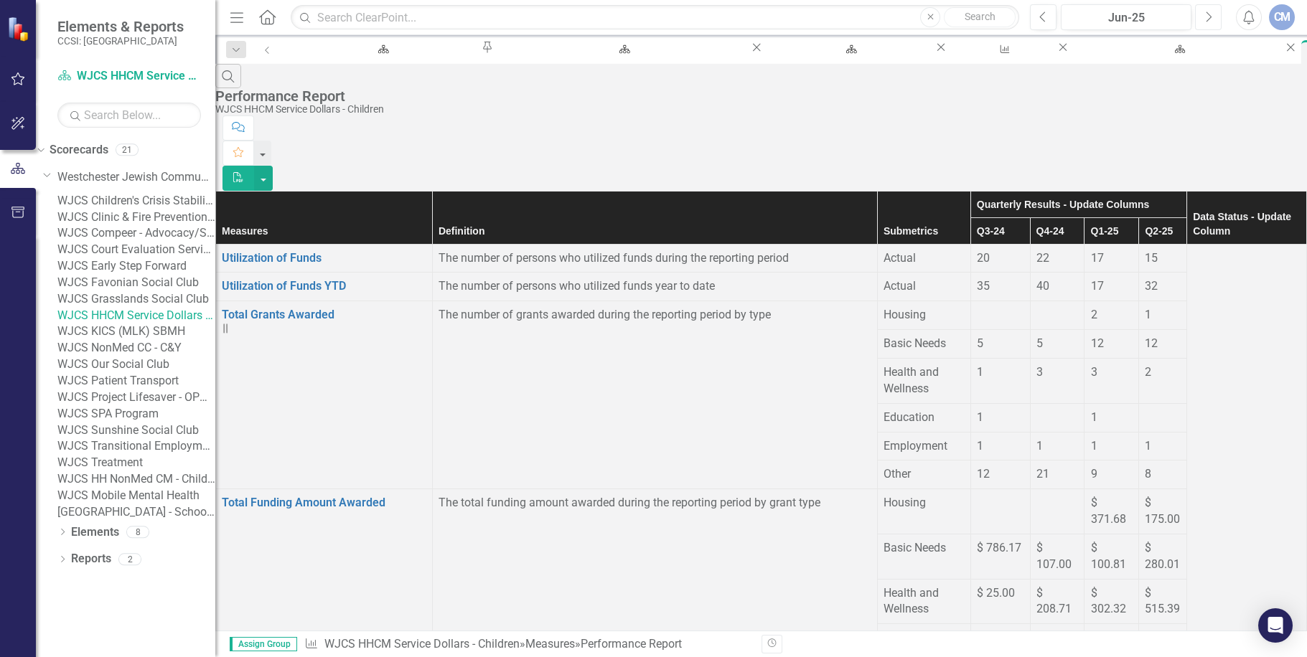
click at [1206, 14] on icon "Next" at bounding box center [1208, 17] width 8 height 13
click at [1208, 16] on icon "Next" at bounding box center [1208, 17] width 8 height 13
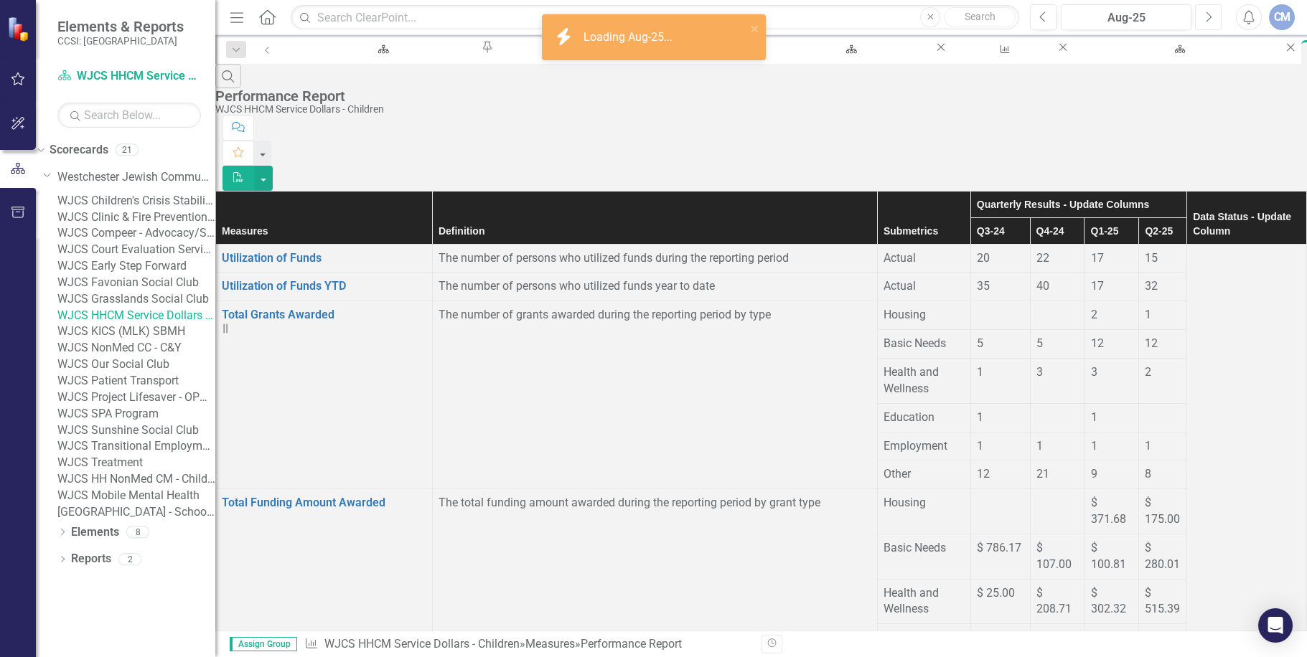
click at [1208, 16] on icon "Next" at bounding box center [1208, 17] width 8 height 13
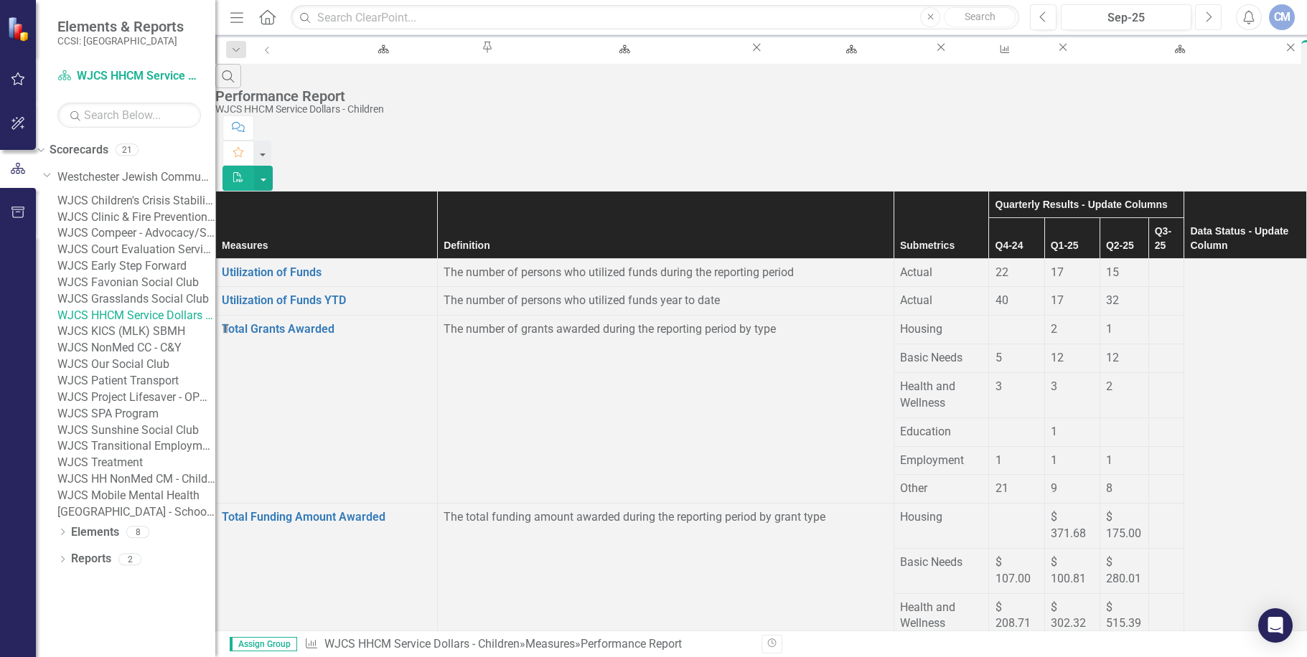
scroll to position [155, 0]
